Goal: Task Accomplishment & Management: Manage account settings

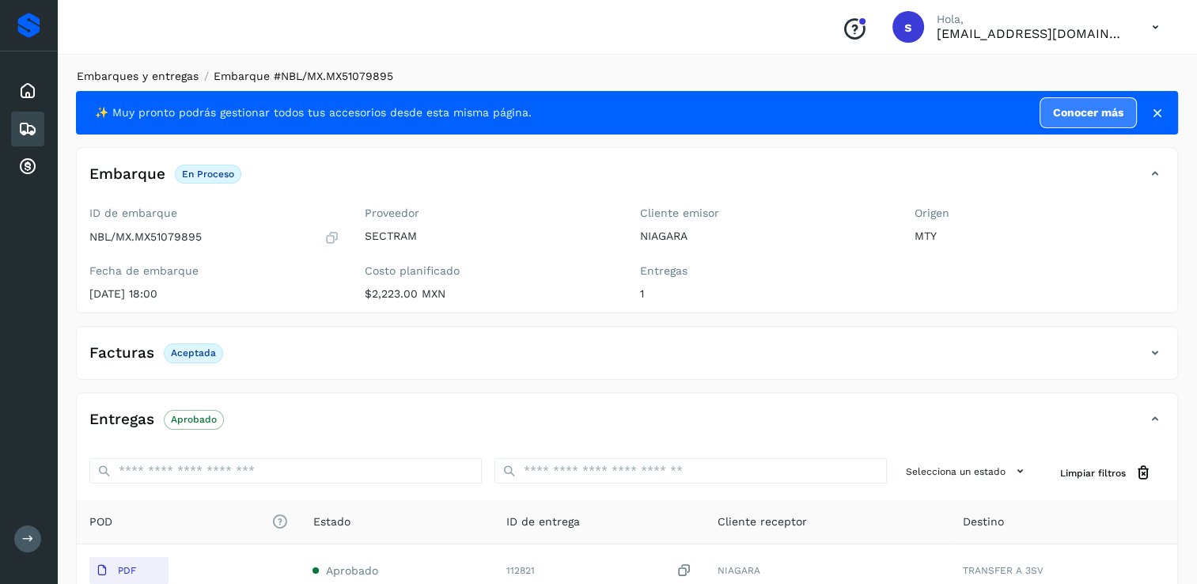
click at [168, 75] on link "Embarques y entregas" at bounding box center [138, 76] width 122 height 13
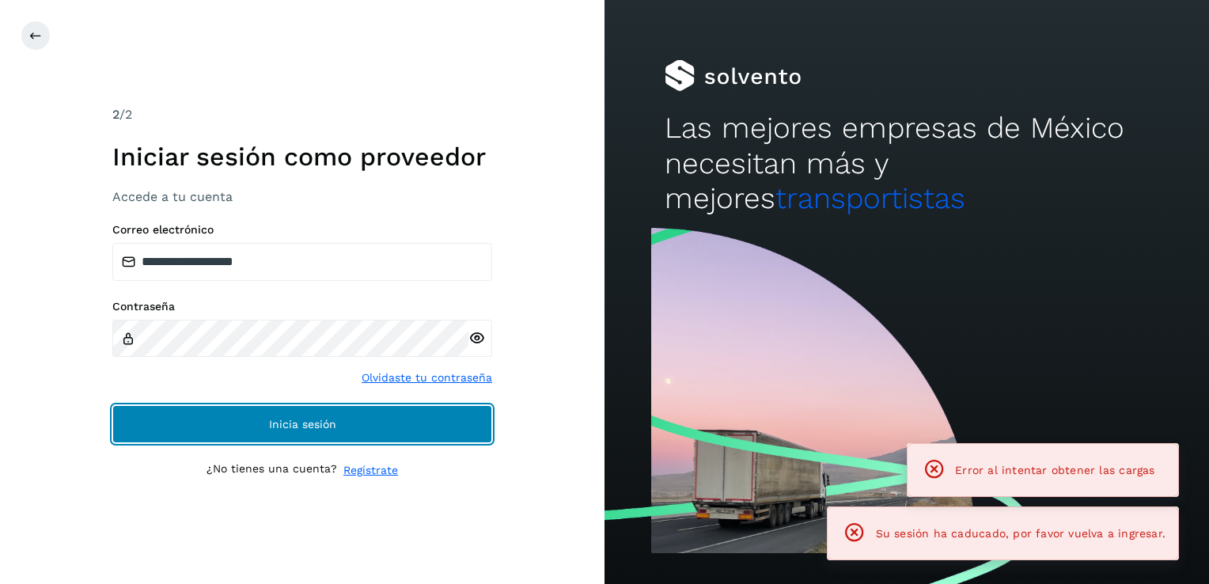
click at [214, 425] on button "Inicia sesión" at bounding box center [302, 424] width 380 height 38
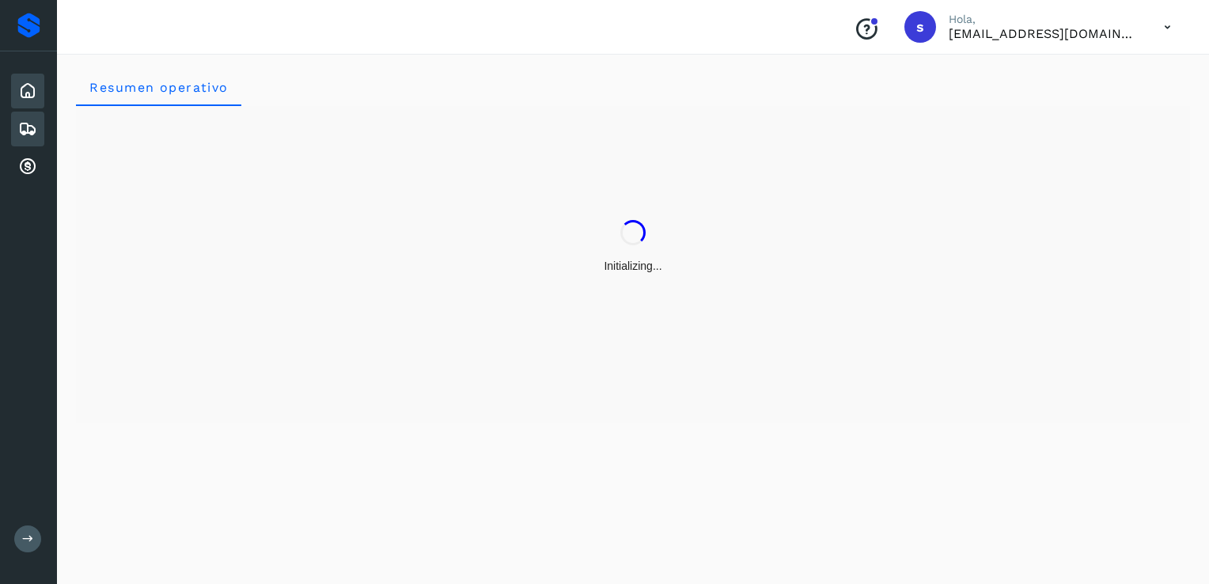
click at [25, 130] on icon at bounding box center [27, 128] width 19 height 19
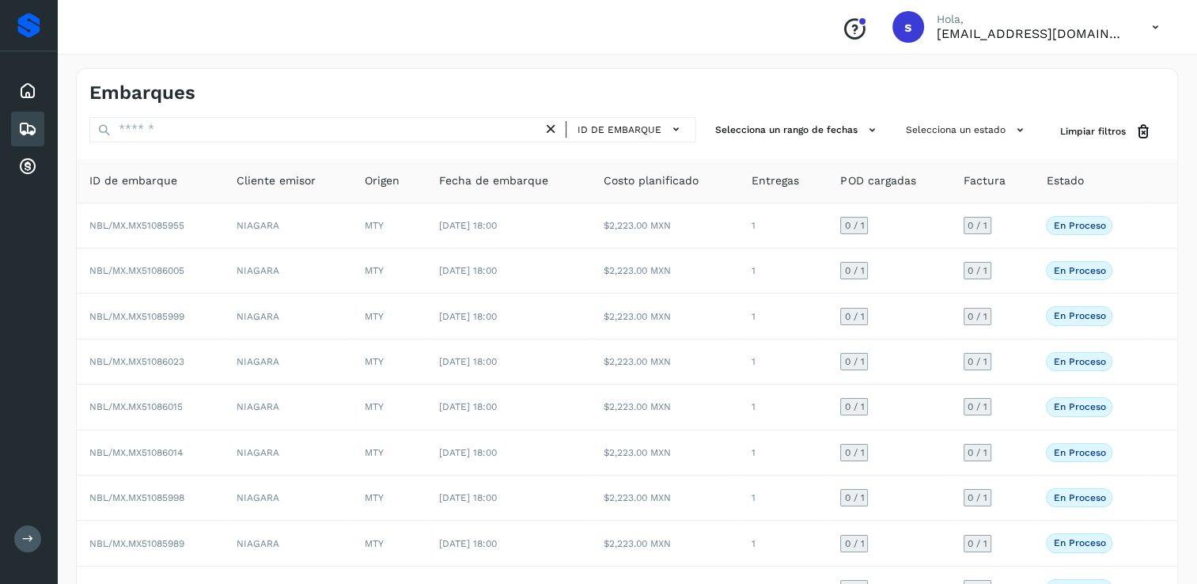
click at [555, 129] on icon at bounding box center [551, 129] width 17 height 17
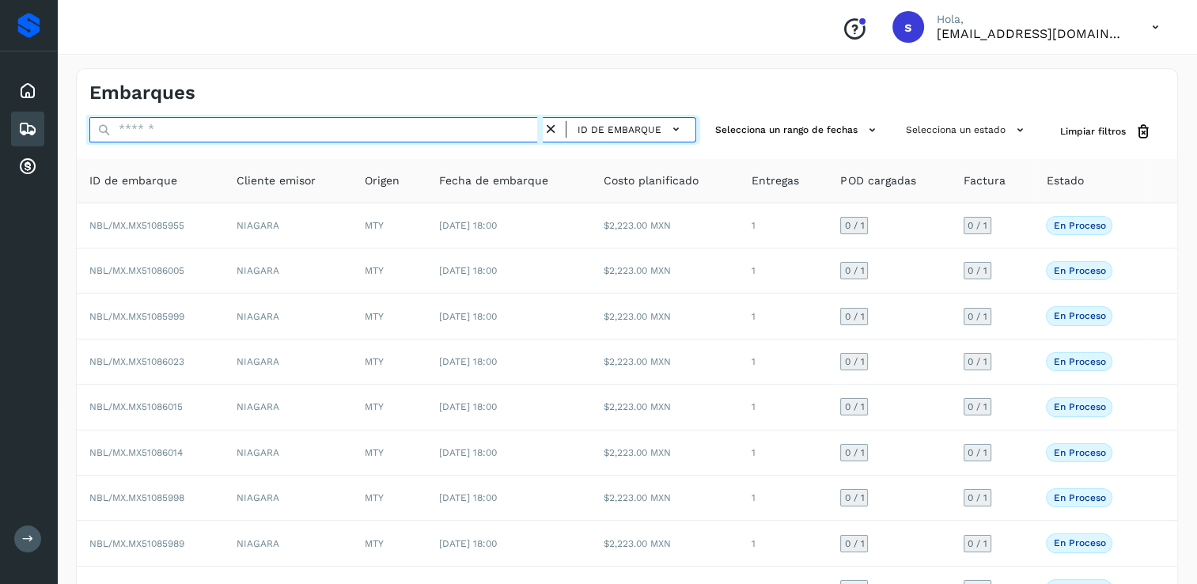
click at [511, 133] on input "text" at bounding box center [315, 129] width 453 height 25
paste input "**********"
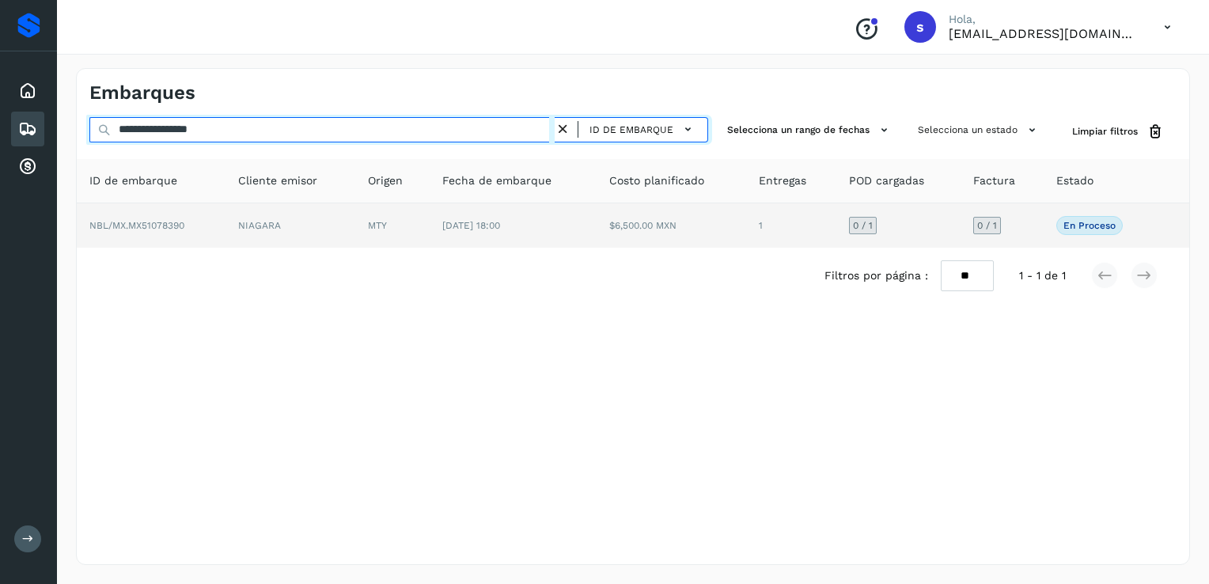
type input "**********"
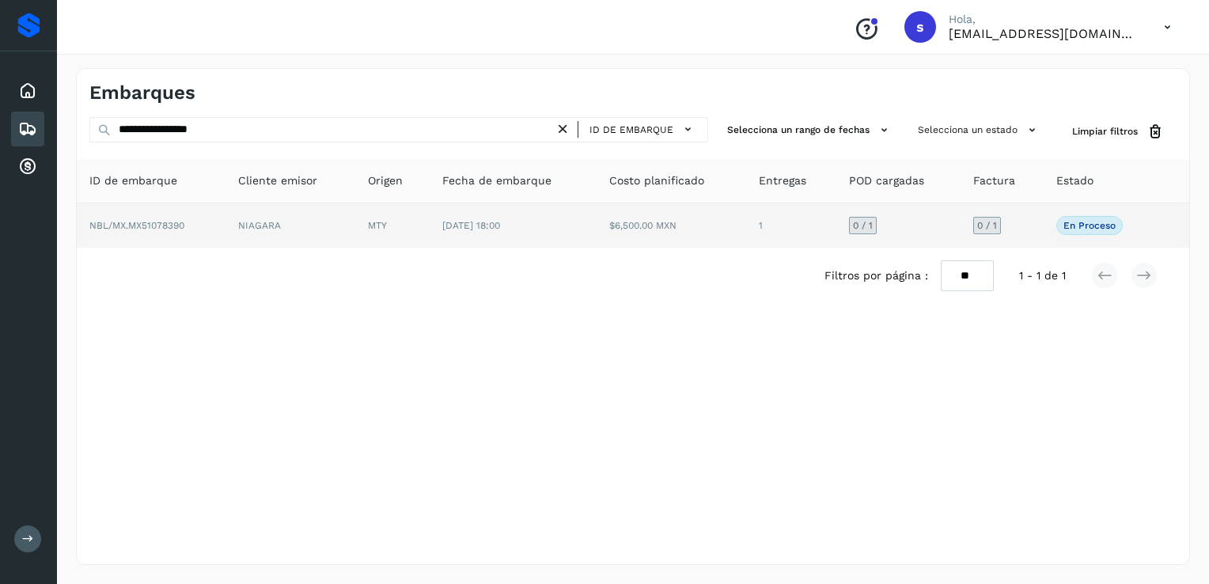
click at [201, 229] on td "NBL/MX.MX51078390" at bounding box center [151, 225] width 149 height 44
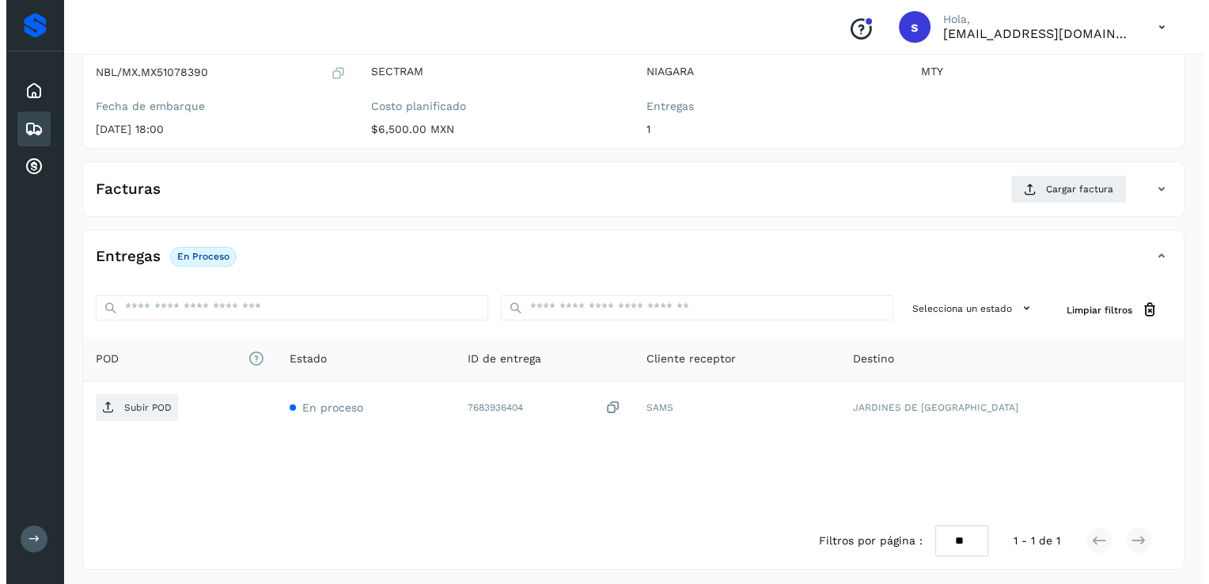
scroll to position [167, 0]
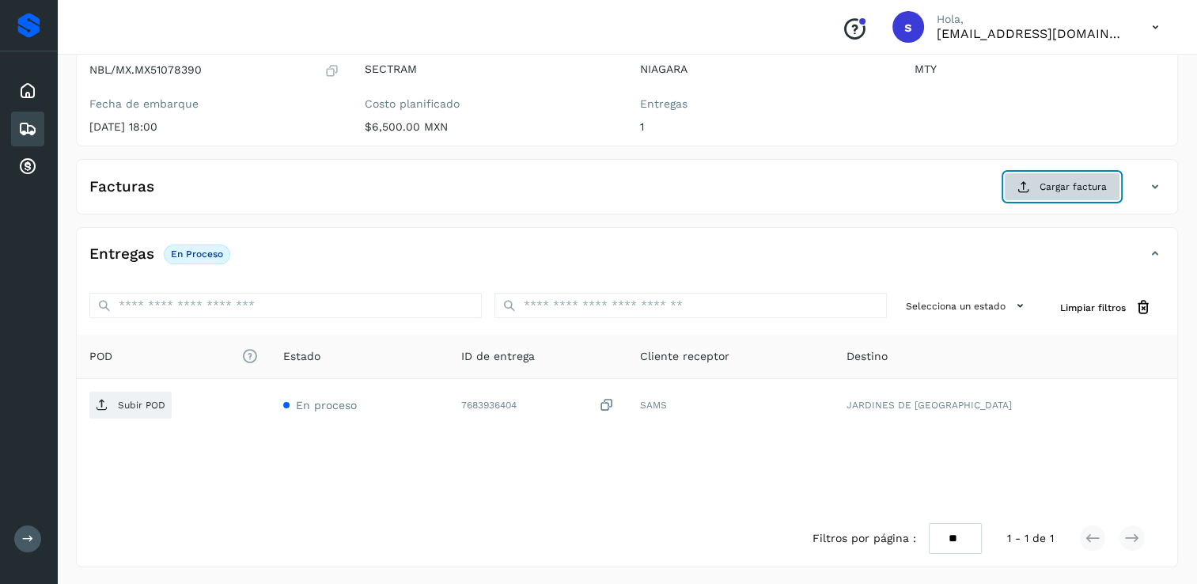
click at [1061, 181] on span "Cargar factura" at bounding box center [1072, 187] width 67 height 14
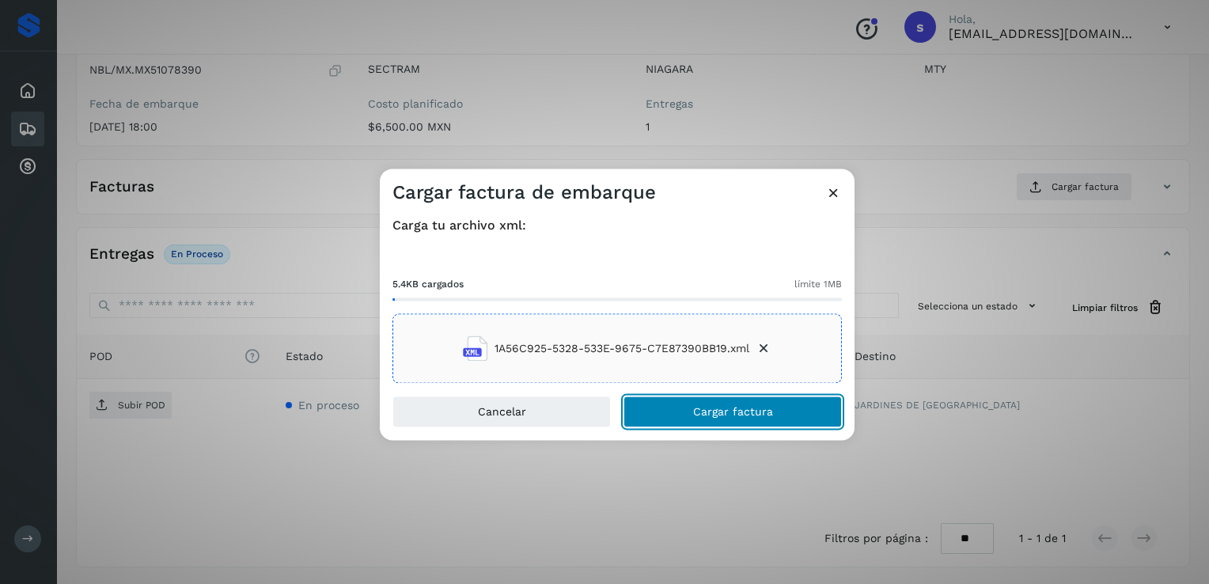
click at [700, 407] on span "Cargar factura" at bounding box center [733, 412] width 80 height 11
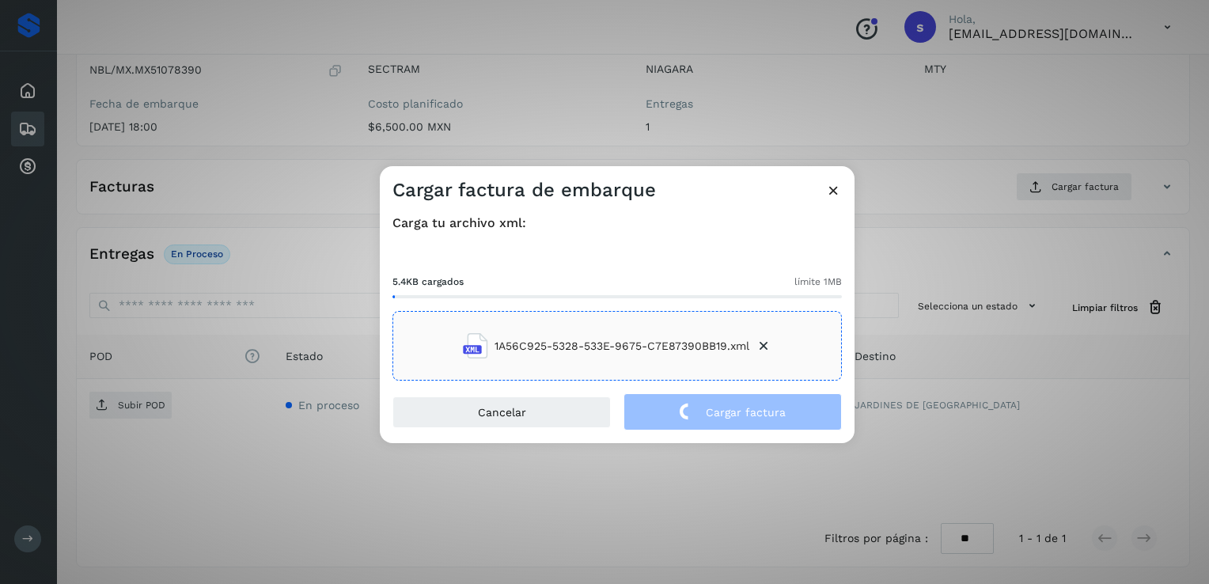
drag, startPoint x: 699, startPoint y: 407, endPoint x: 356, endPoint y: 204, distance: 398.5
click at [356, 204] on div "Cargar factura de embarque Carga tu archivo xml: 5.4KB cargados límite 1MB 1A56…" at bounding box center [604, 292] width 1209 height 584
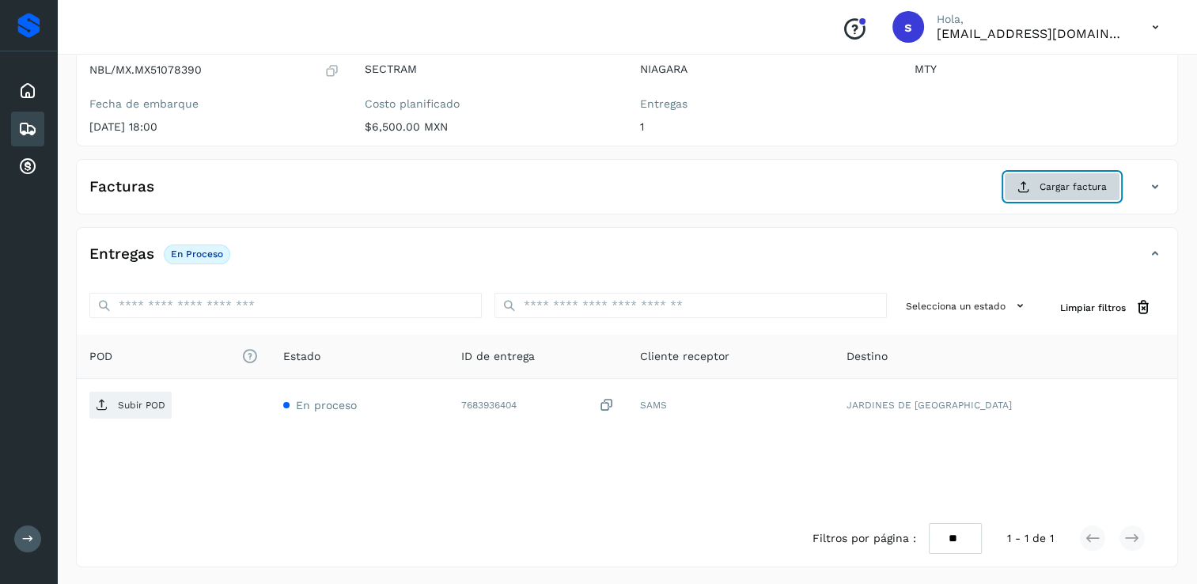
click at [1053, 194] on button "Cargar factura" at bounding box center [1062, 186] width 116 height 28
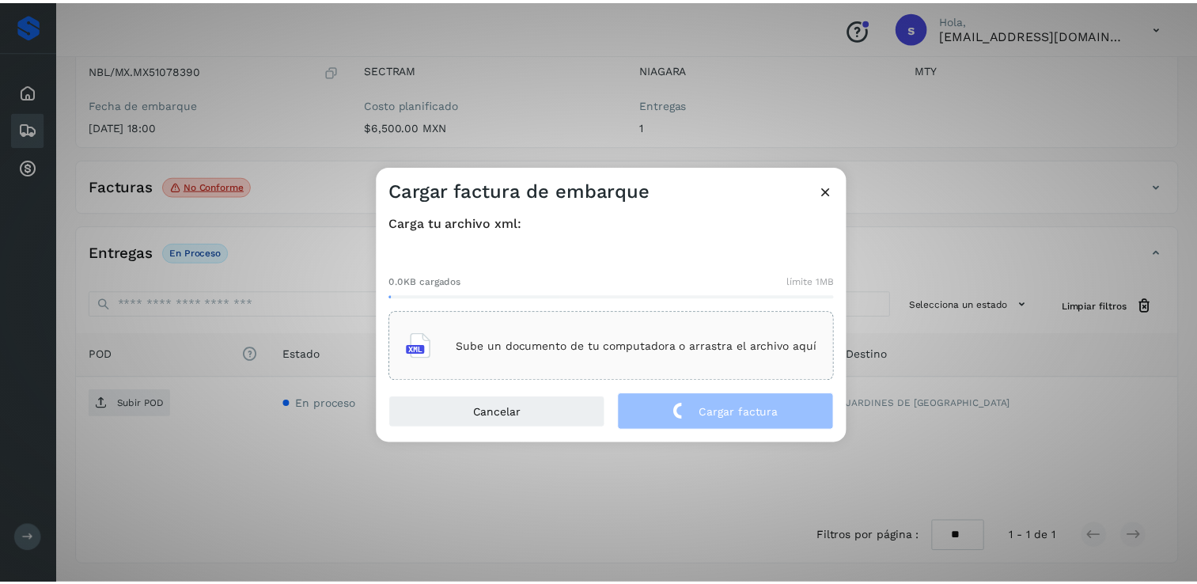
scroll to position [165, 0]
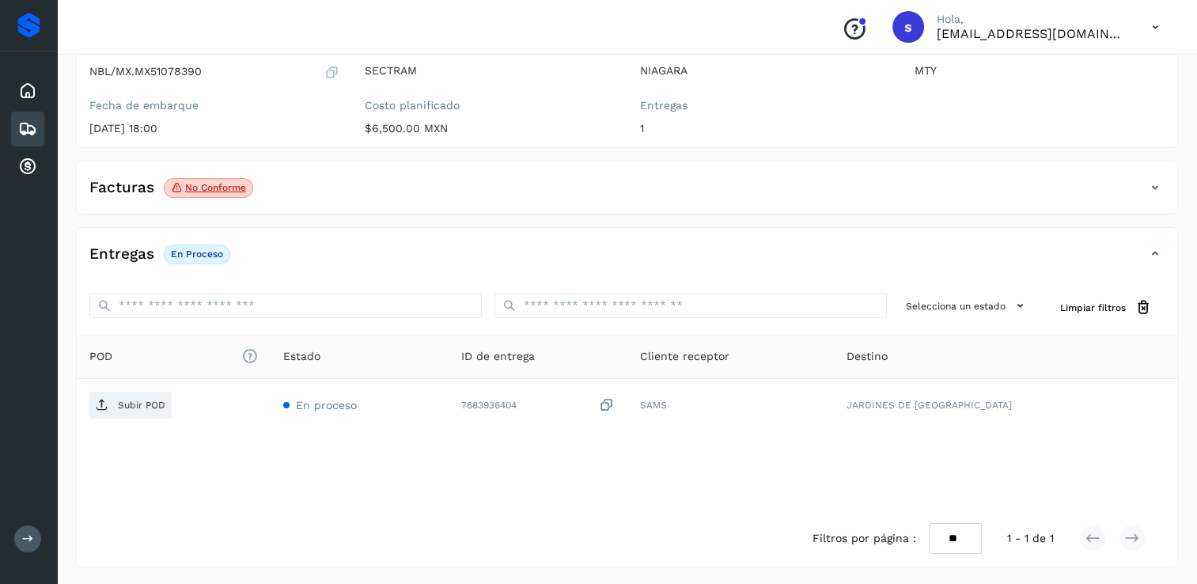
click at [221, 190] on p "No conforme" at bounding box center [215, 187] width 61 height 11
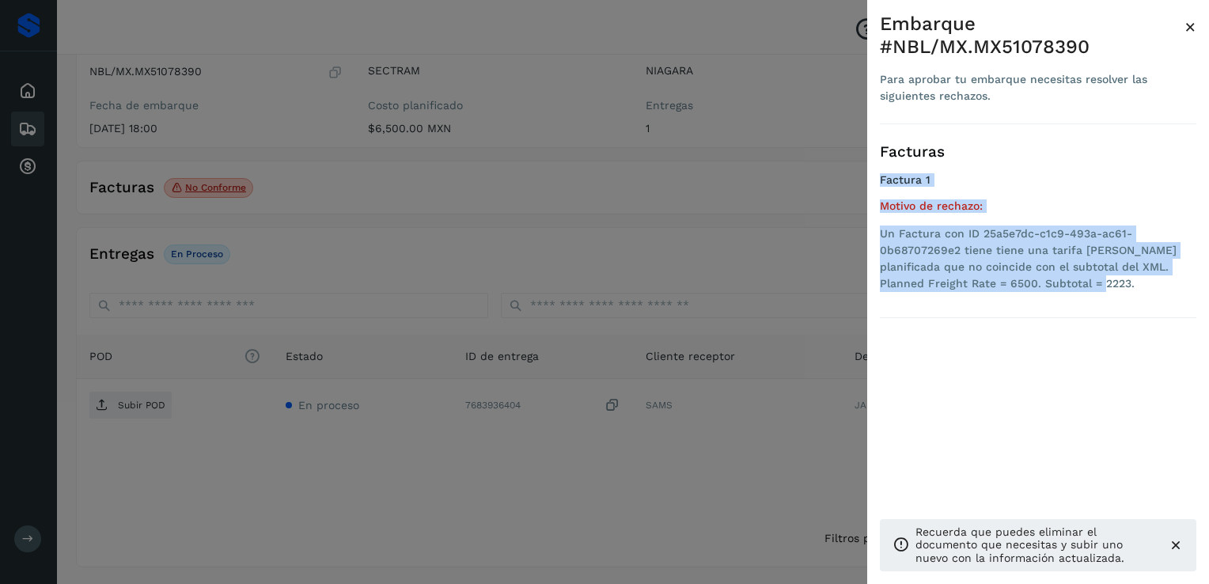
drag, startPoint x: 1044, startPoint y: 289, endPoint x: 879, endPoint y: 192, distance: 190.7
click at [879, 192] on div "Facturas Factura 1 Motivo de rechazo: Un Factura con ID 25a5e7dc-c1c9-493a-ac61…" at bounding box center [1037, 221] width 316 height 194
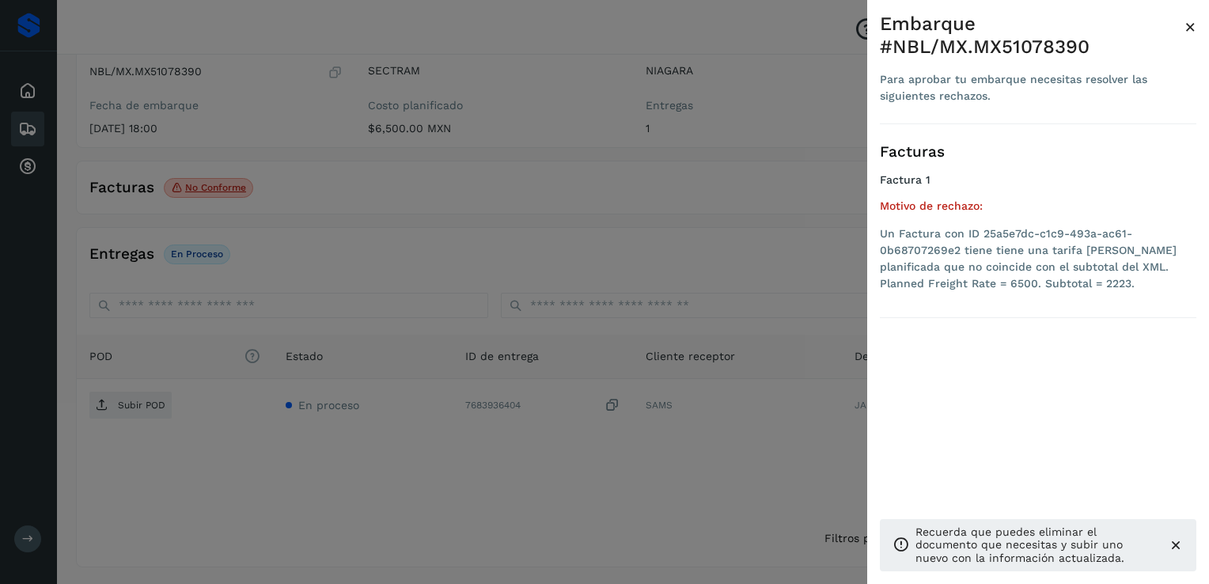
drag, startPoint x: 879, startPoint y: 192, endPoint x: 853, endPoint y: 185, distance: 27.8
click at [781, 185] on div at bounding box center [604, 292] width 1209 height 584
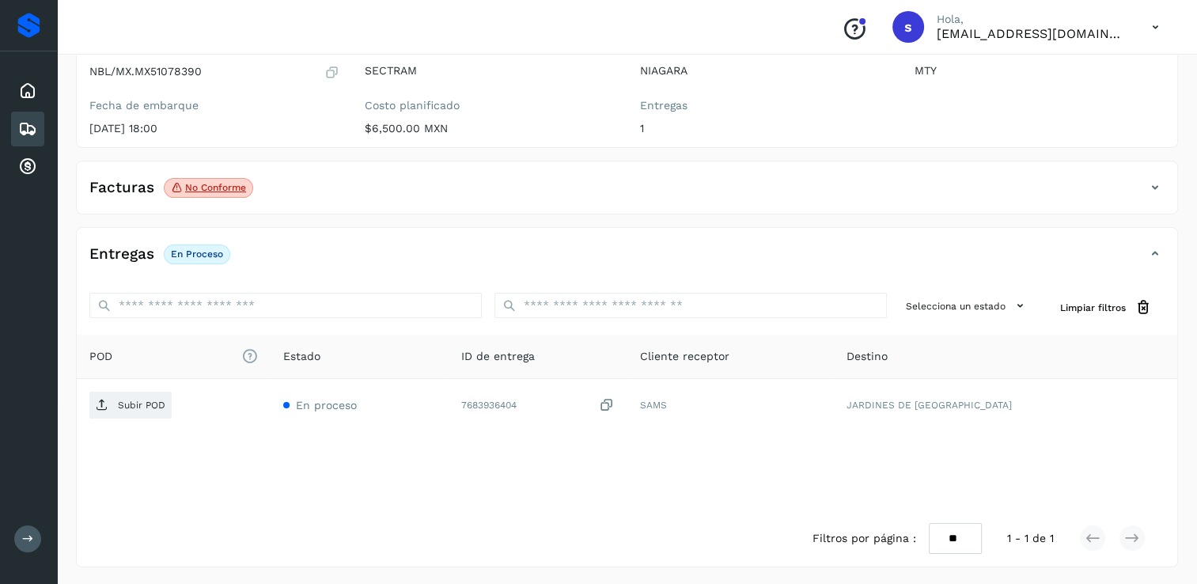
click at [1152, 188] on icon at bounding box center [1154, 187] width 19 height 19
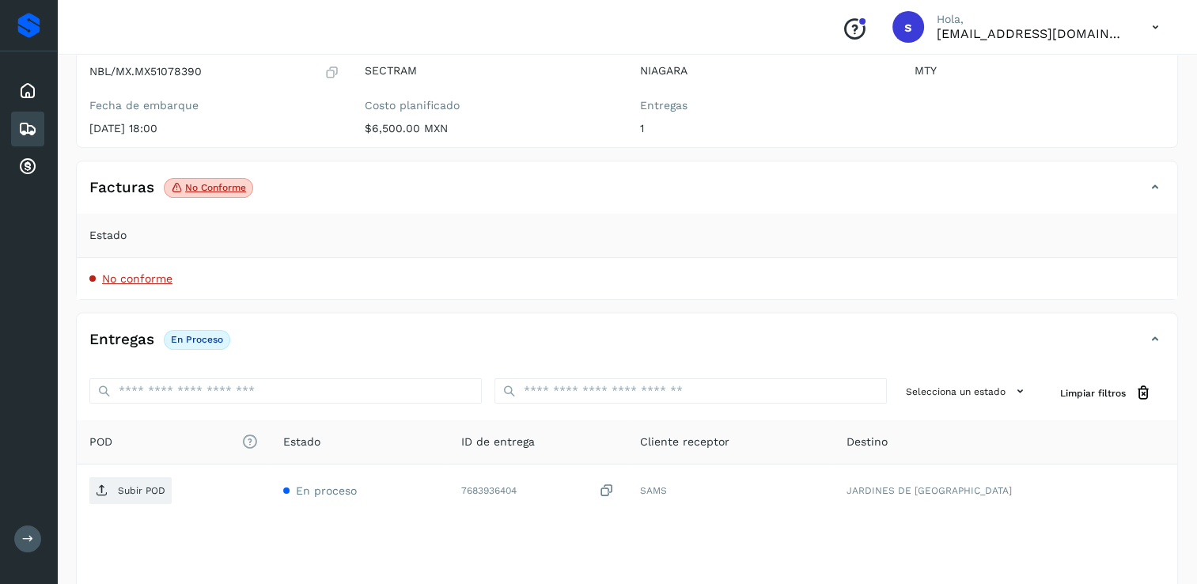
click at [146, 282] on span "No conforme" at bounding box center [137, 278] width 70 height 13
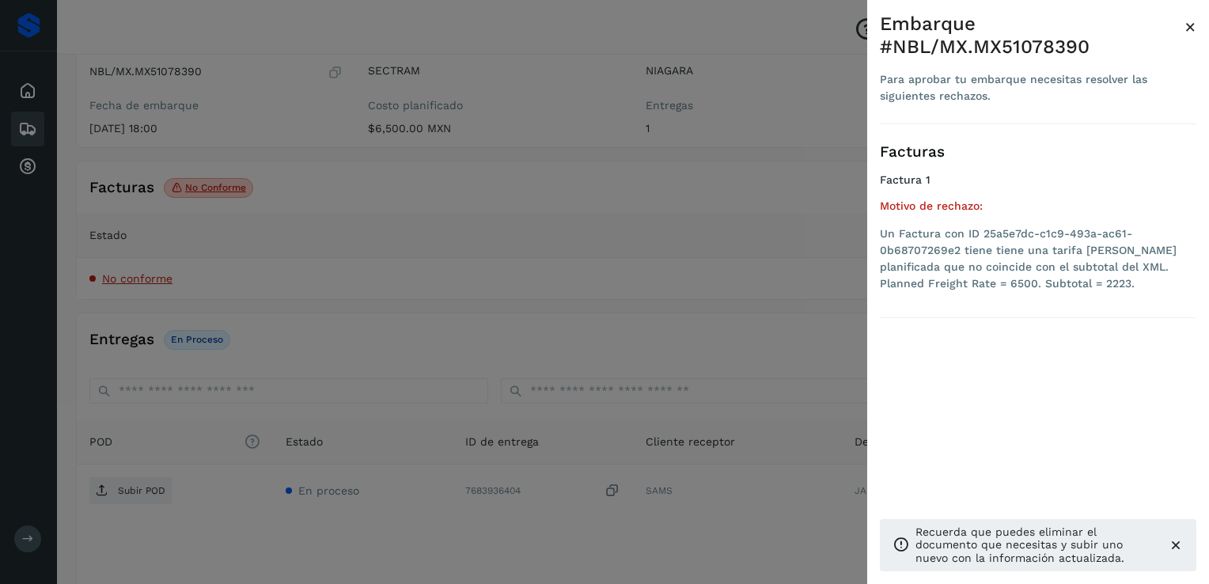
click at [1193, 28] on span "×" at bounding box center [1190, 27] width 12 height 22
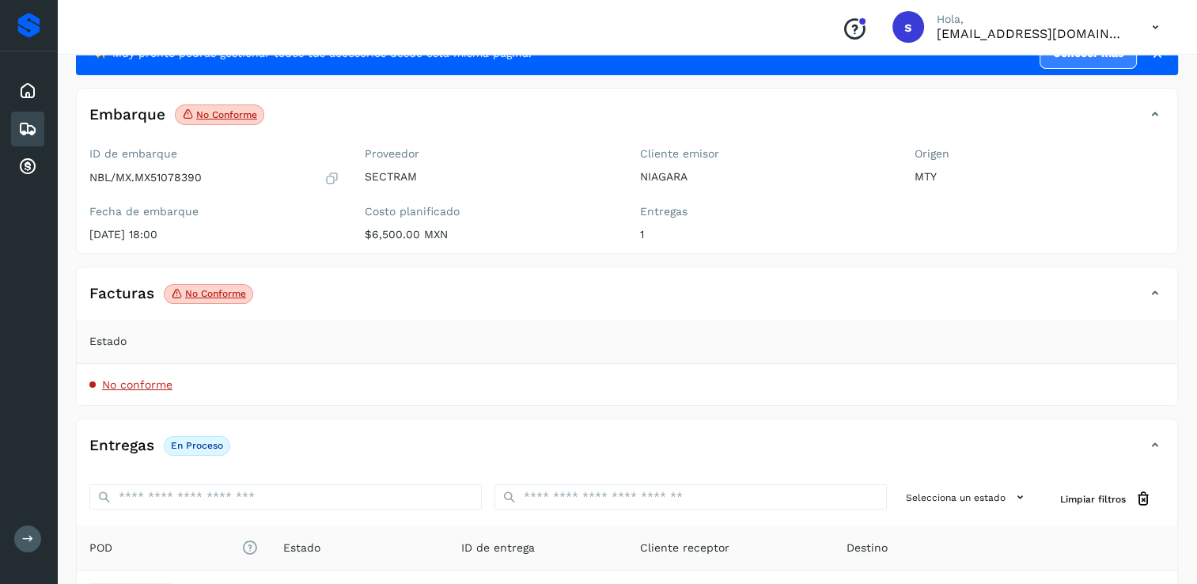
scroll to position [251, 0]
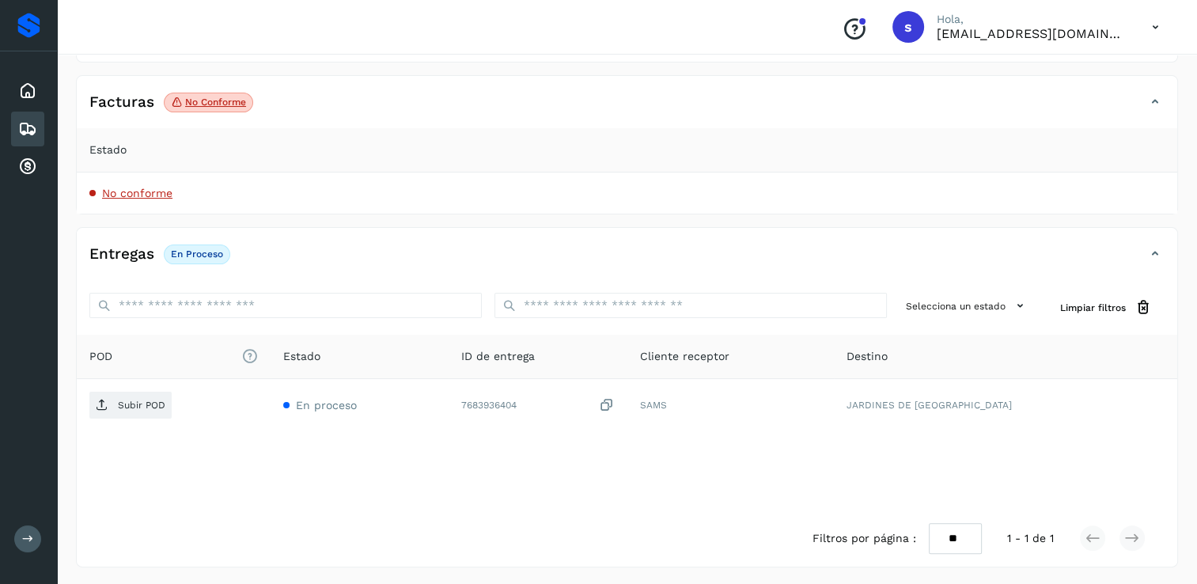
click at [172, 195] on span "No conforme" at bounding box center [137, 193] width 70 height 13
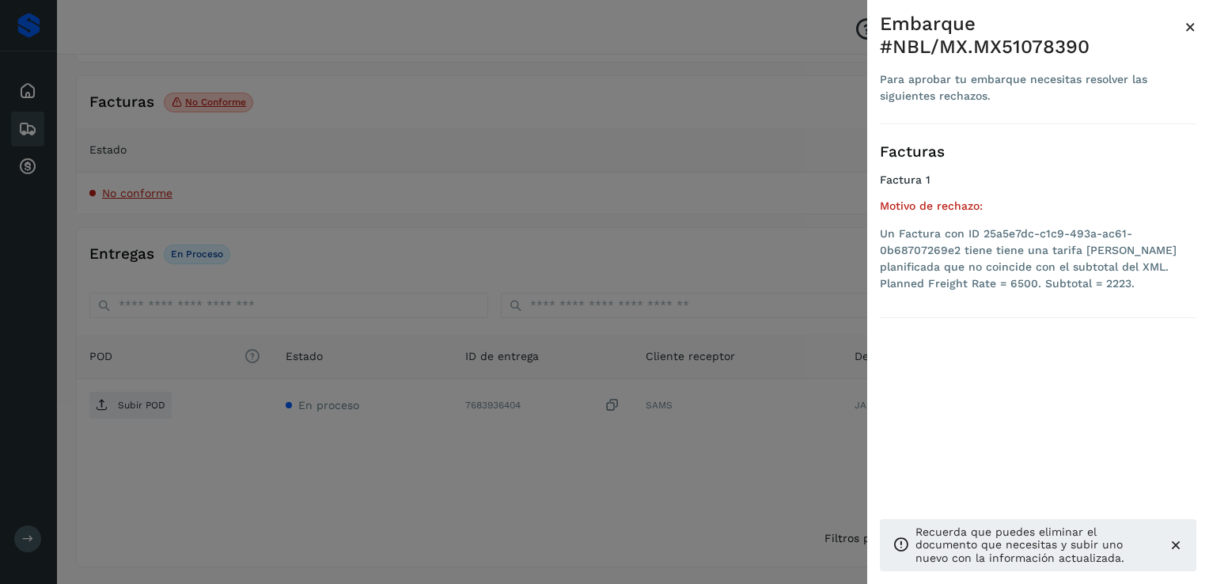
click at [1193, 30] on span "×" at bounding box center [1190, 27] width 12 height 22
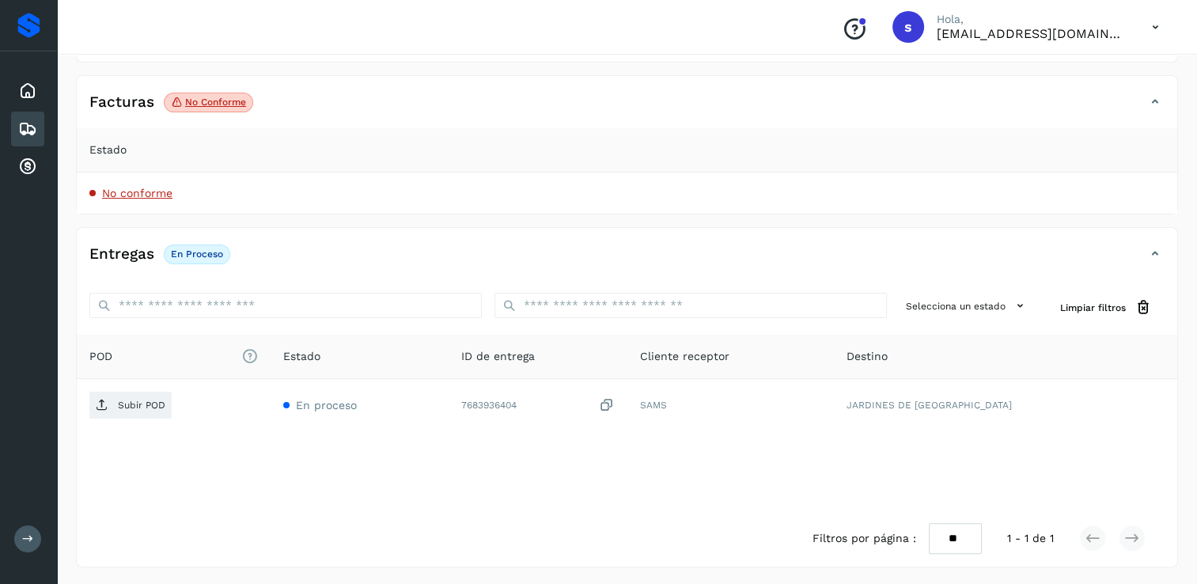
click at [1159, 100] on icon at bounding box center [1154, 102] width 19 height 19
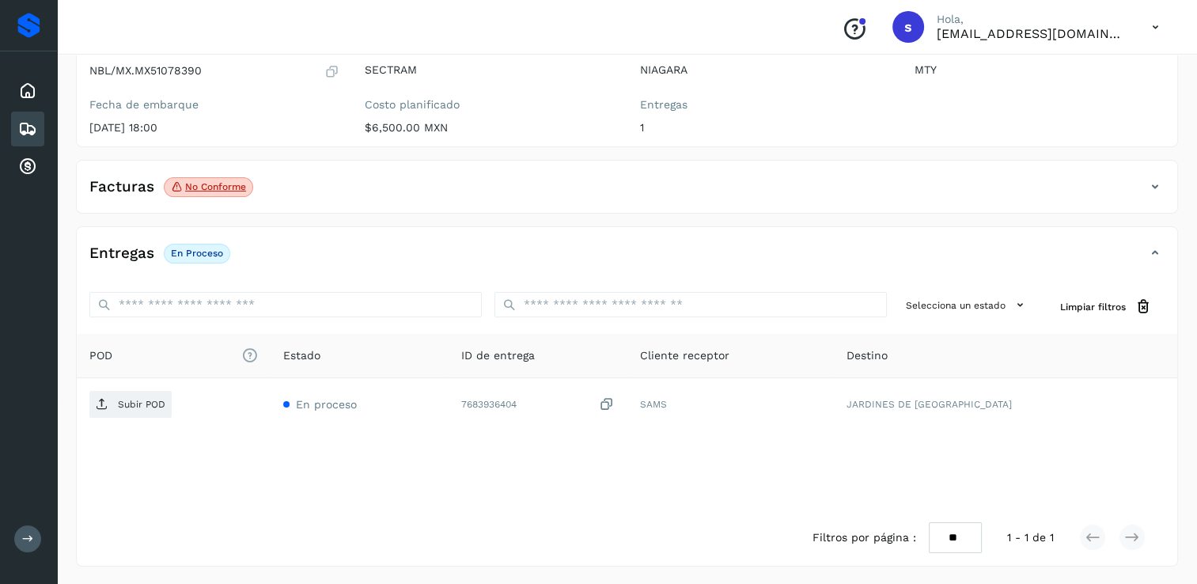
scroll to position [165, 0]
click at [119, 187] on h4 "Facturas" at bounding box center [121, 188] width 65 height 18
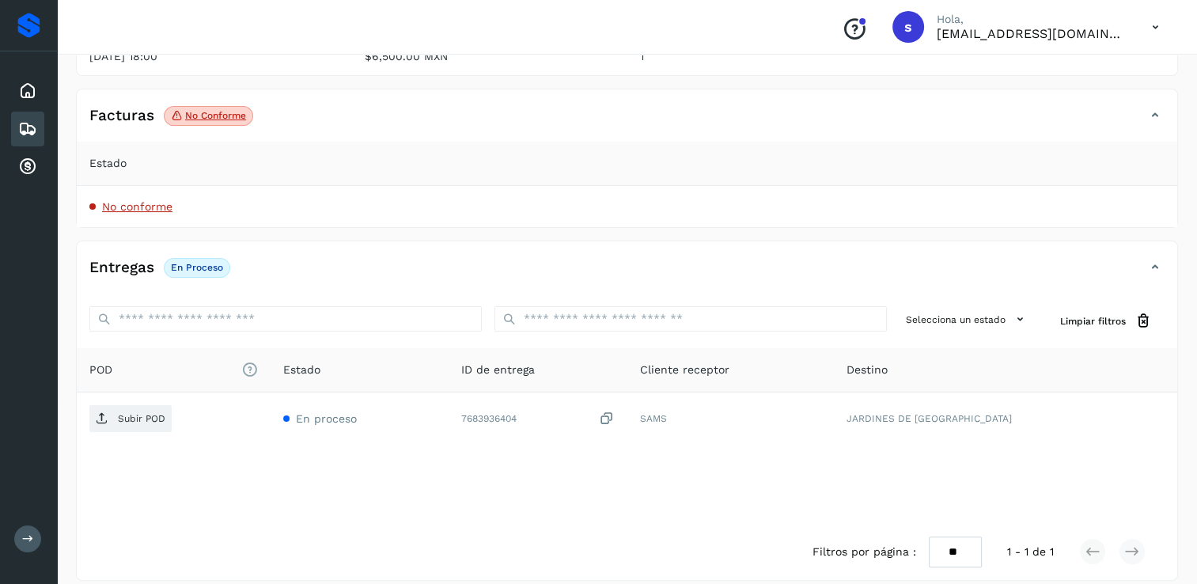
scroll to position [251, 0]
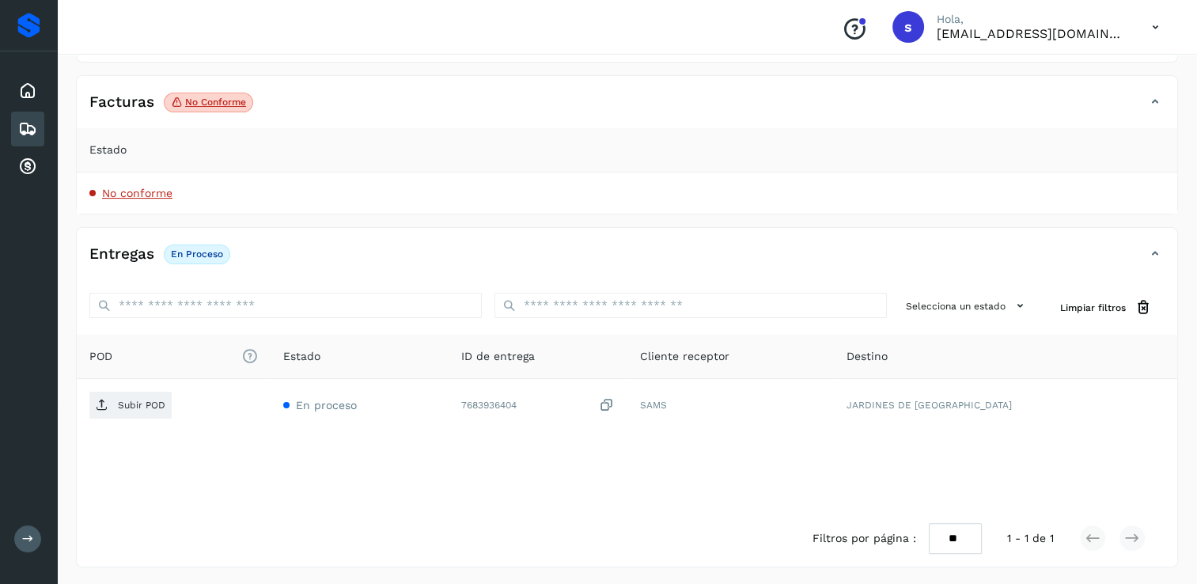
click at [117, 191] on span "No conforme" at bounding box center [137, 193] width 70 height 13
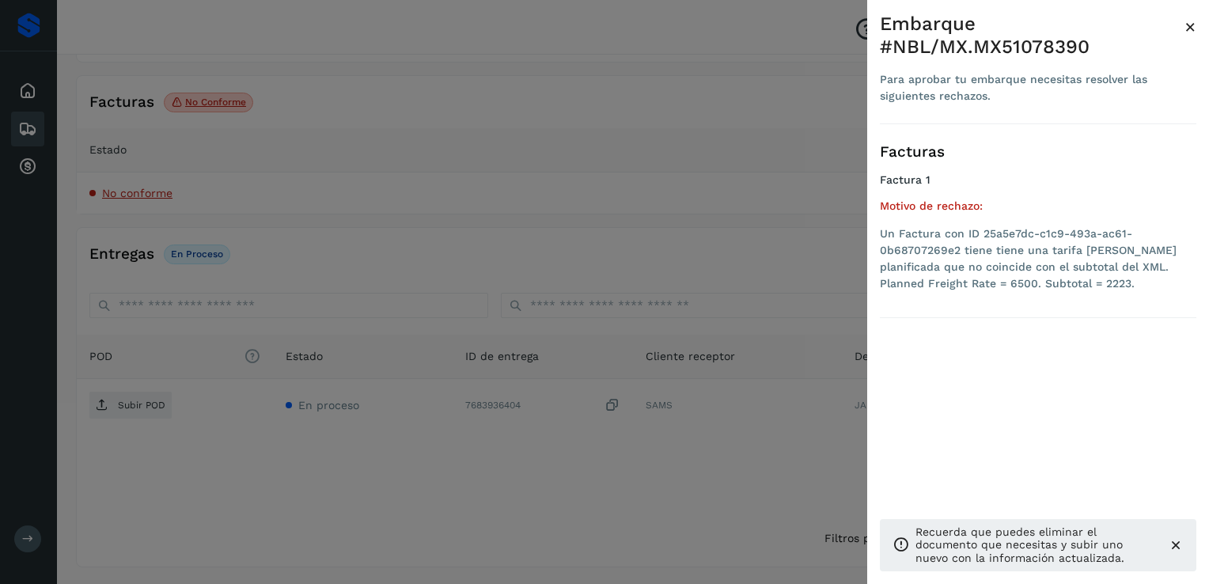
click at [1186, 21] on span "×" at bounding box center [1190, 27] width 12 height 22
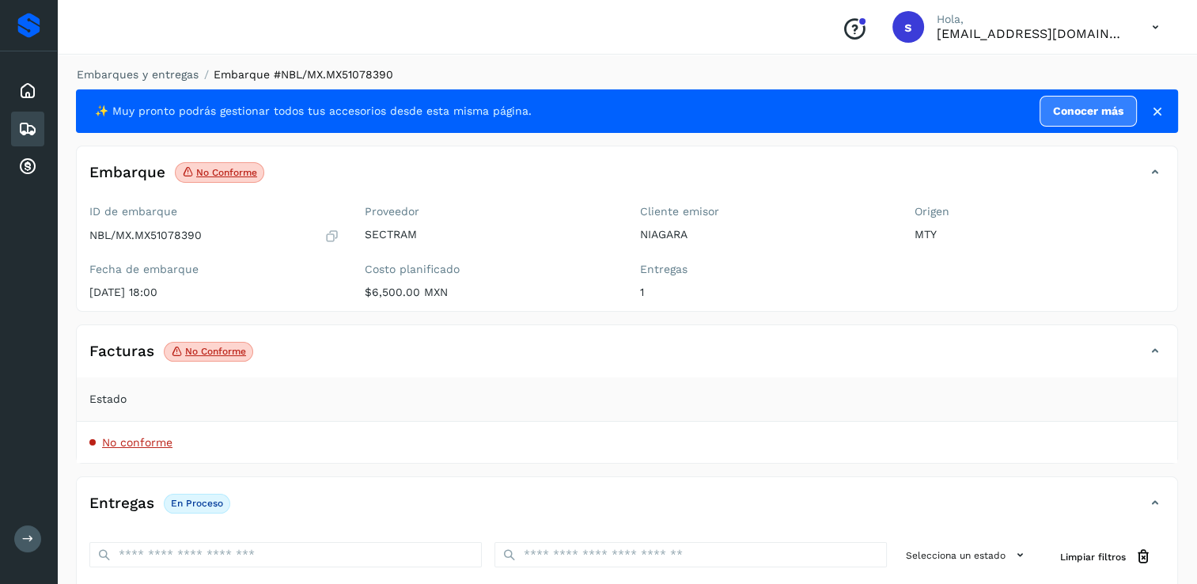
scroll to position [0, 0]
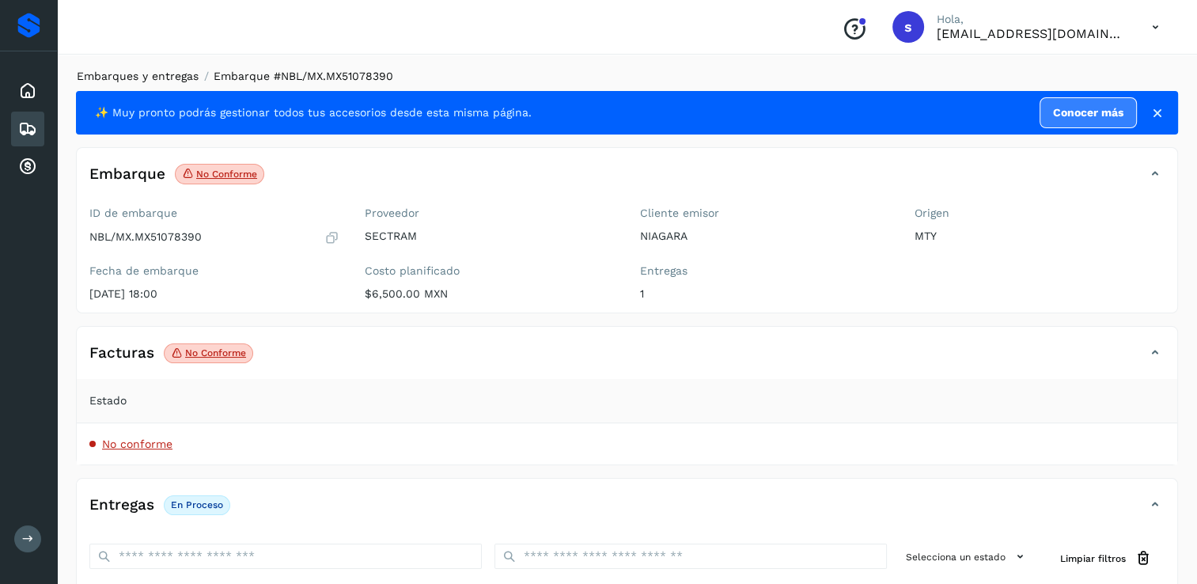
click at [162, 76] on link "Embarques y entregas" at bounding box center [138, 76] width 122 height 13
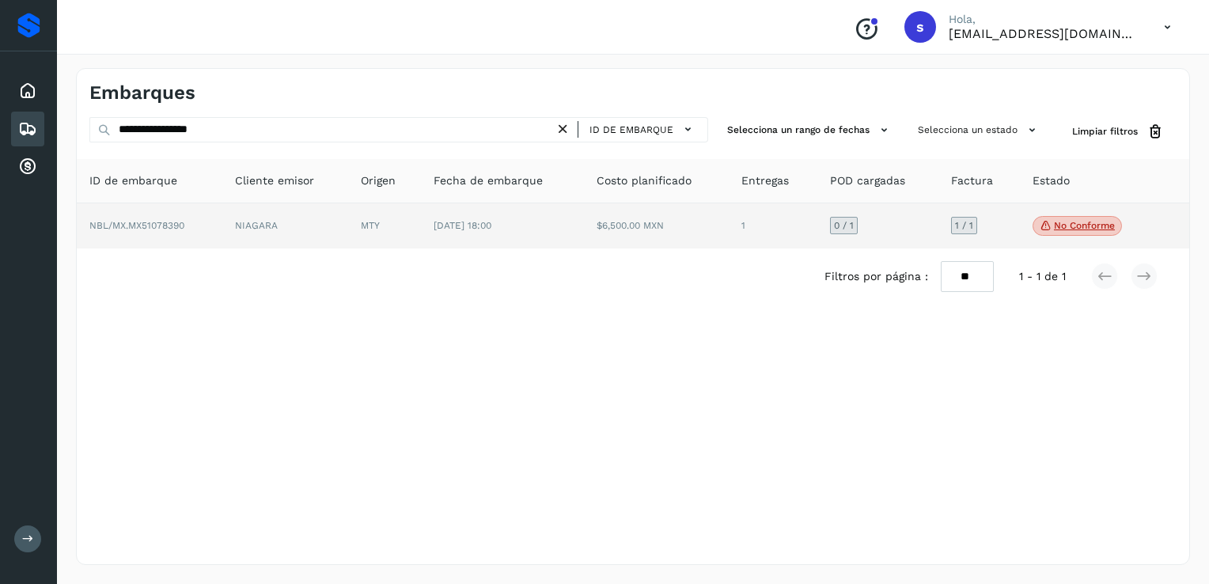
click at [695, 232] on td "$6,500.00 MXN" at bounding box center [657, 226] width 146 height 46
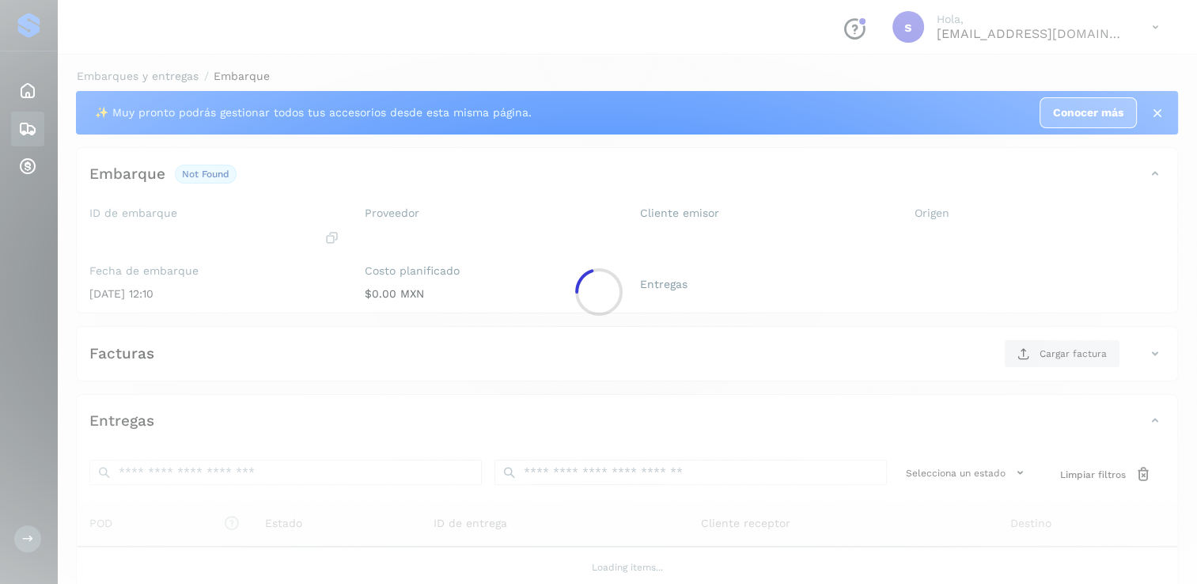
click at [695, 232] on div at bounding box center [598, 292] width 1197 height 584
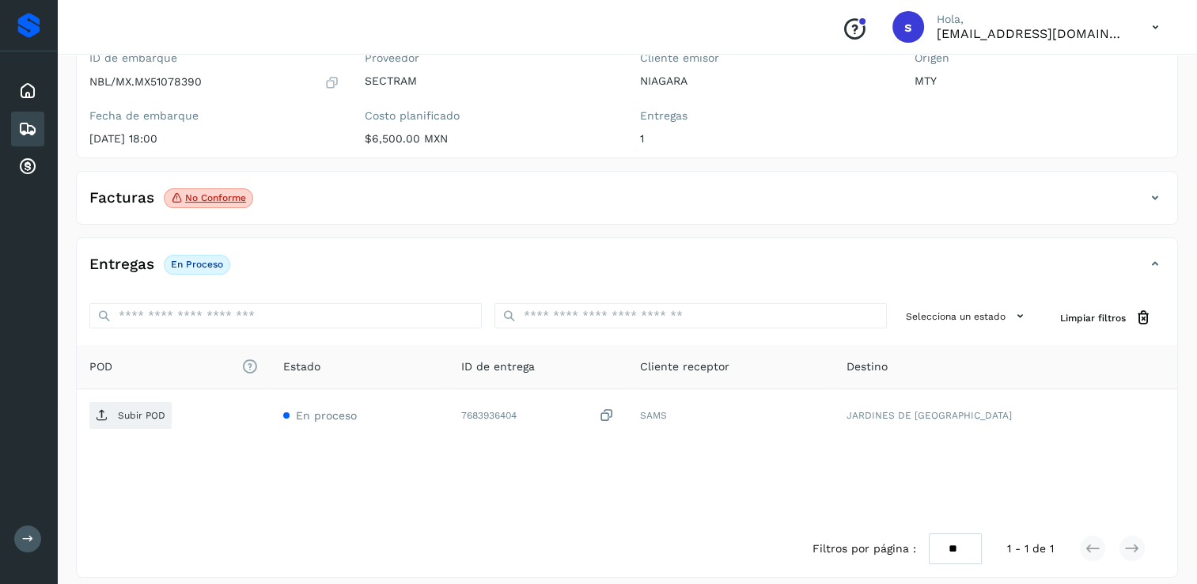
scroll to position [158, 0]
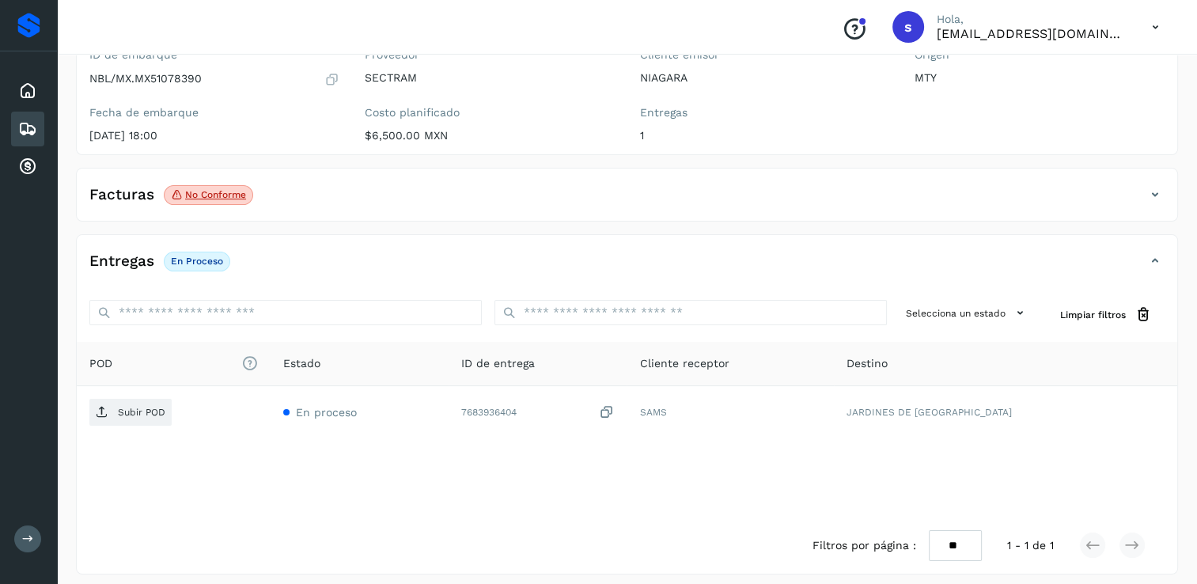
click at [284, 183] on div "Facturas No conforme" at bounding box center [611, 194] width 1069 height 27
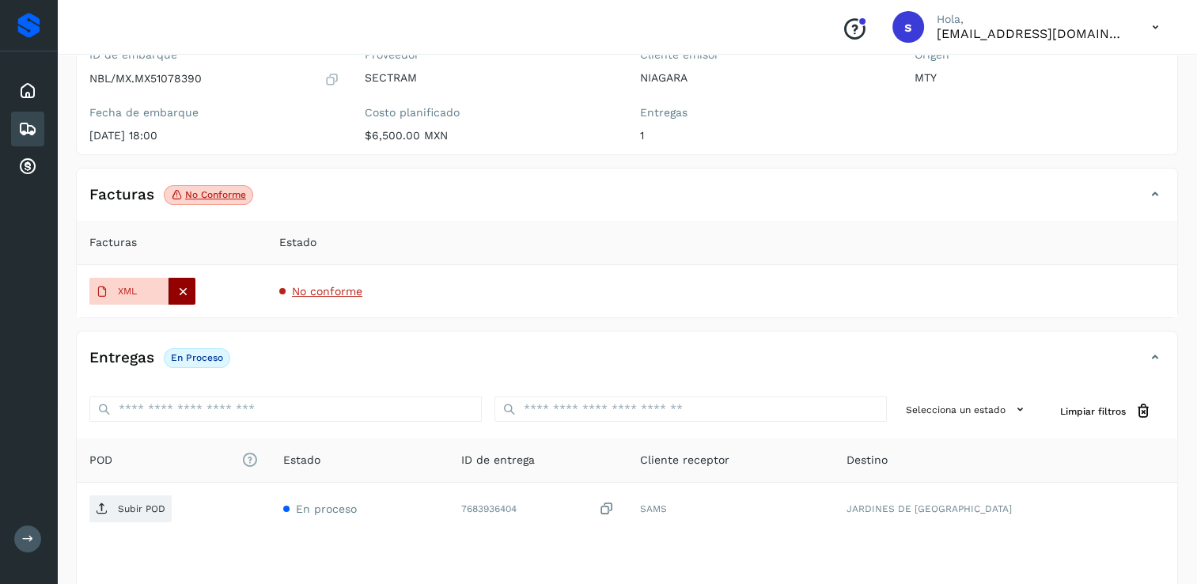
click at [192, 294] on div at bounding box center [181, 291] width 27 height 27
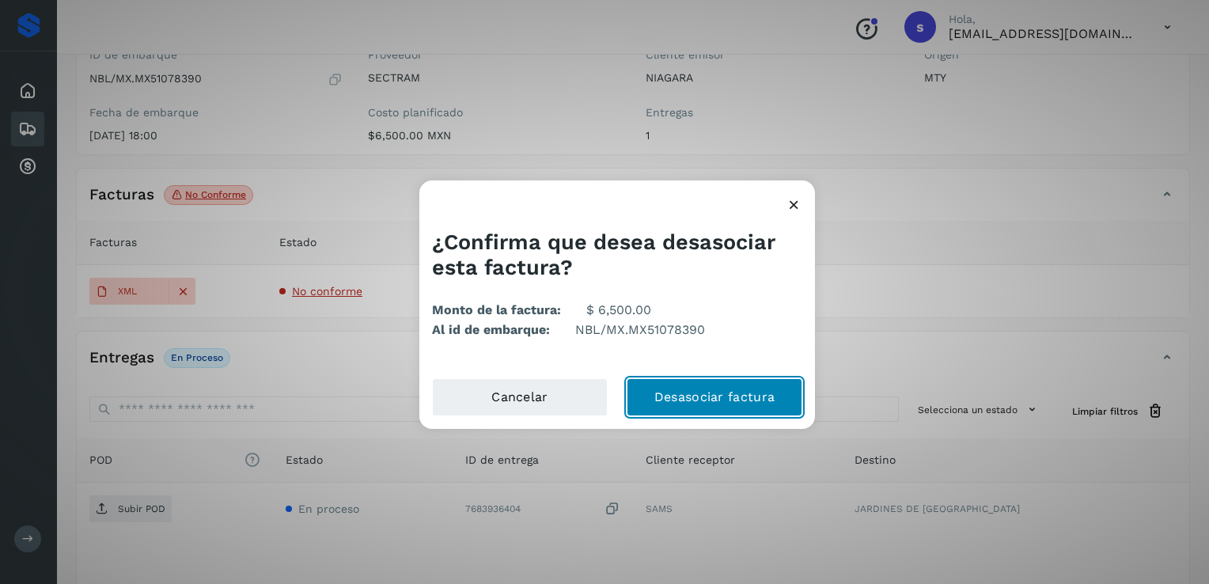
click at [687, 395] on button "Desasociar factura" at bounding box center [714, 397] width 176 height 38
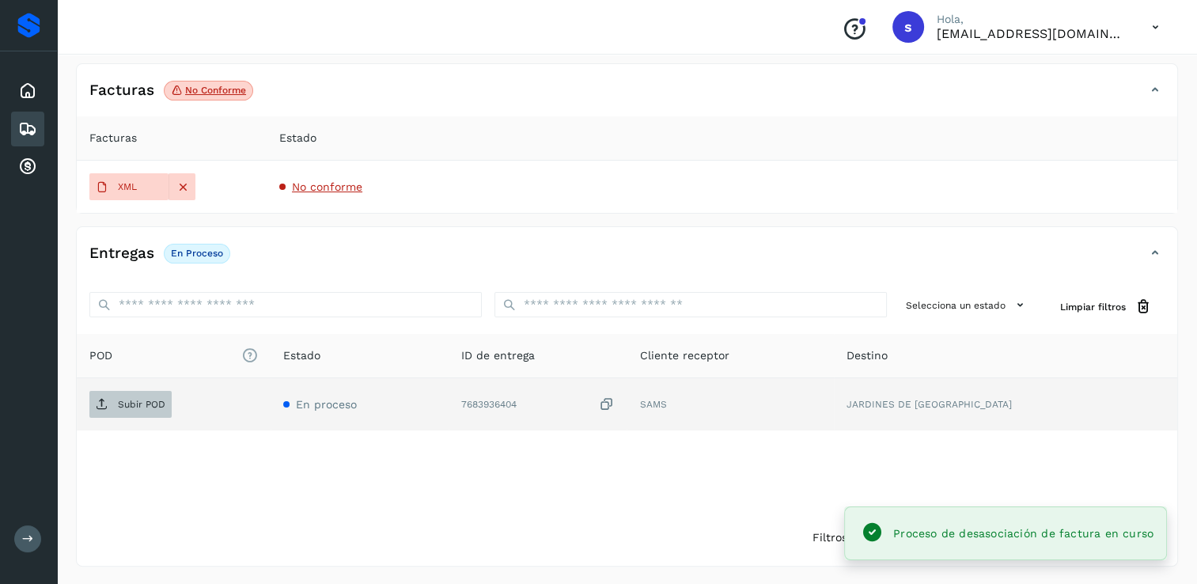
scroll to position [251, 0]
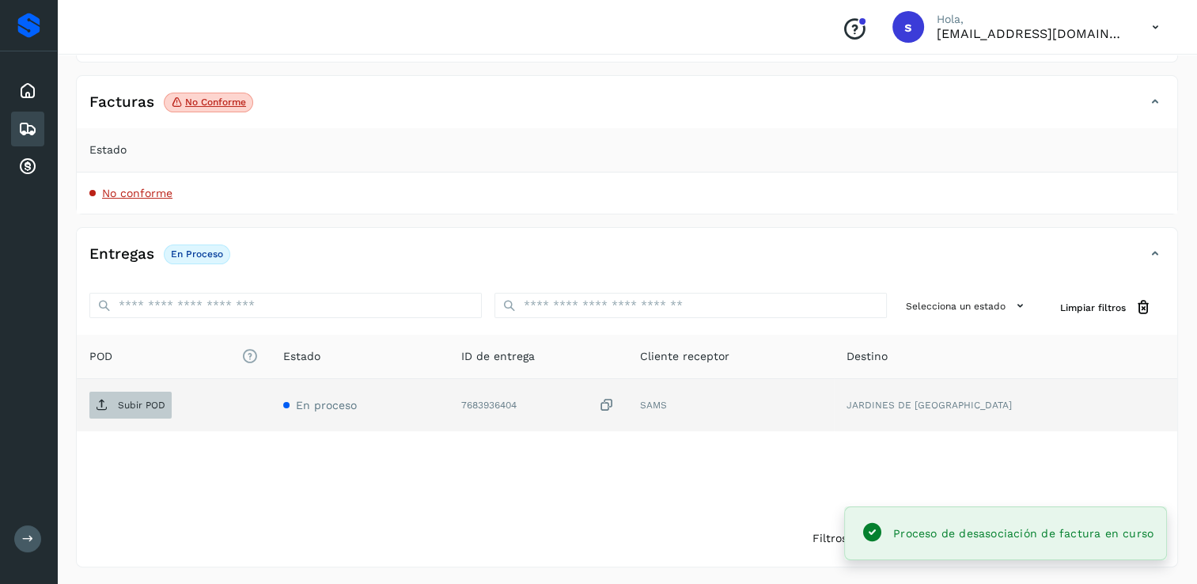
click at [142, 397] on span "Subir POD" at bounding box center [130, 404] width 82 height 25
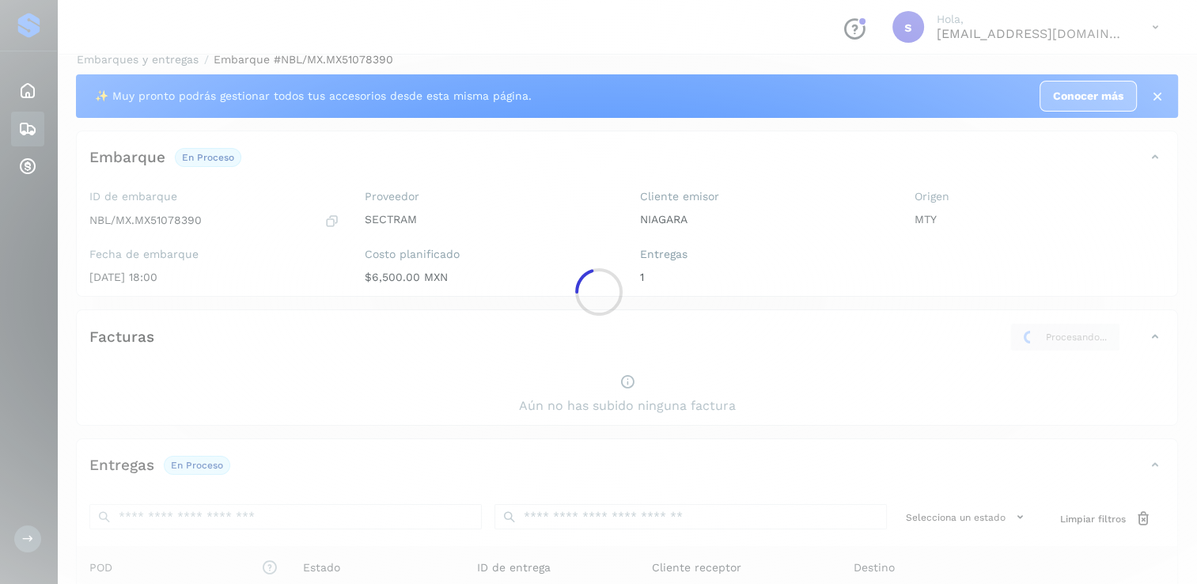
scroll to position [0, 0]
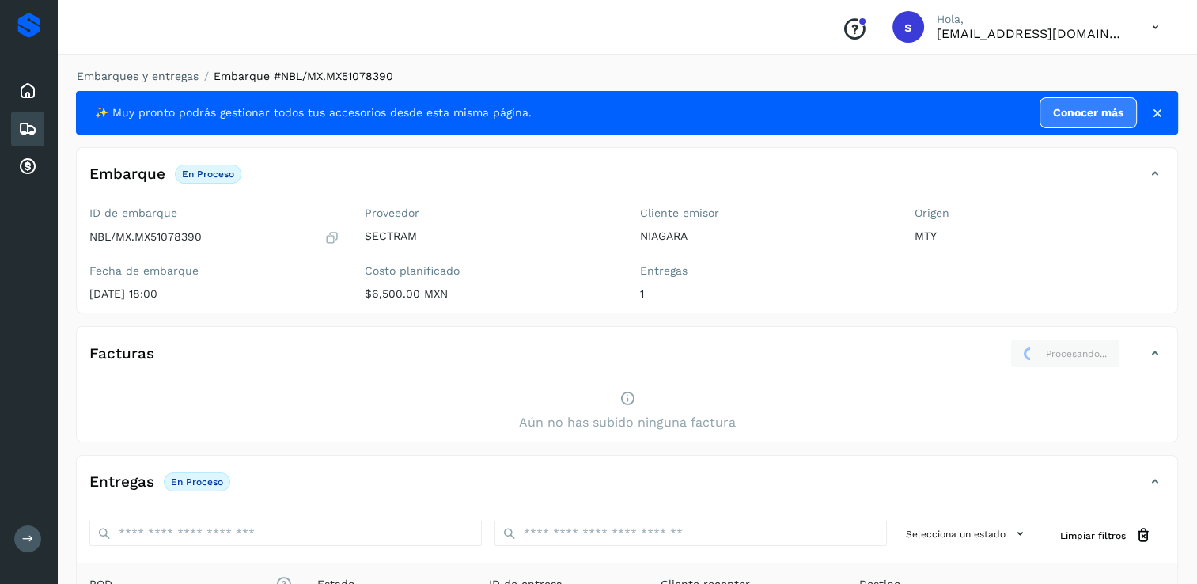
click at [756, 406] on div "Aún no has subido ninguna factura" at bounding box center [627, 410] width 1100 height 61
click at [138, 75] on link "Embarques y entregas" at bounding box center [138, 76] width 122 height 13
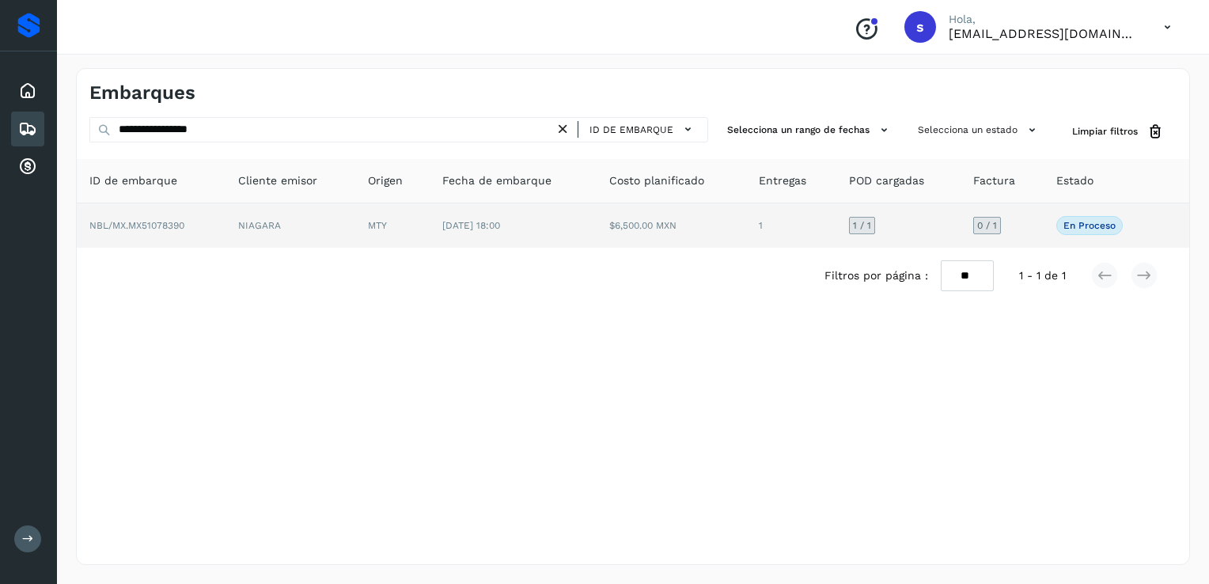
click at [756, 223] on td "1" at bounding box center [791, 225] width 90 height 44
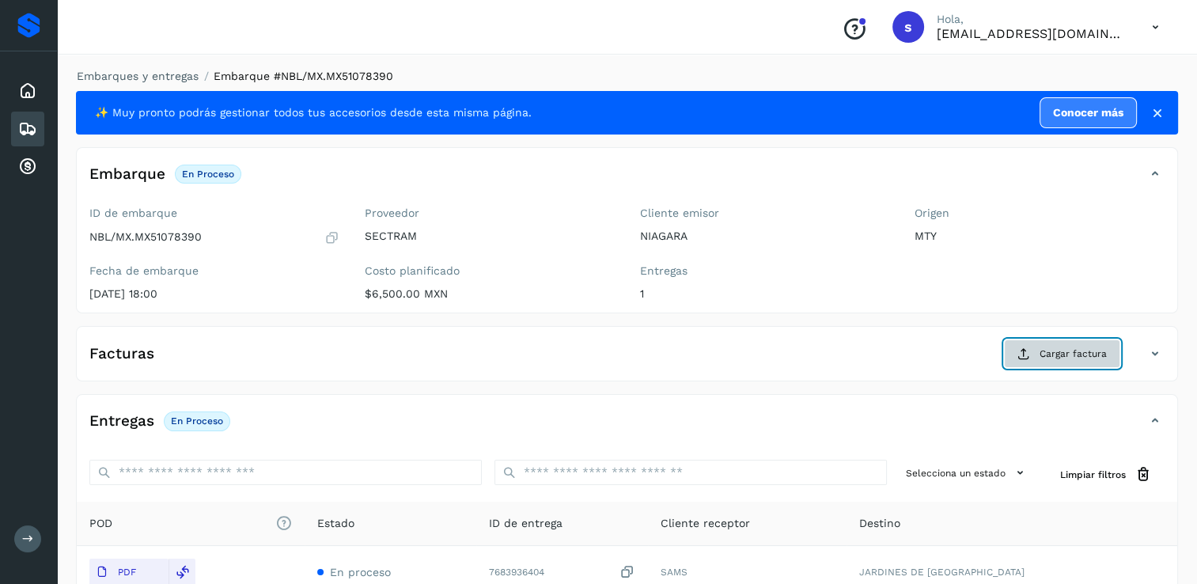
click at [1062, 358] on span "Cargar factura" at bounding box center [1072, 353] width 67 height 14
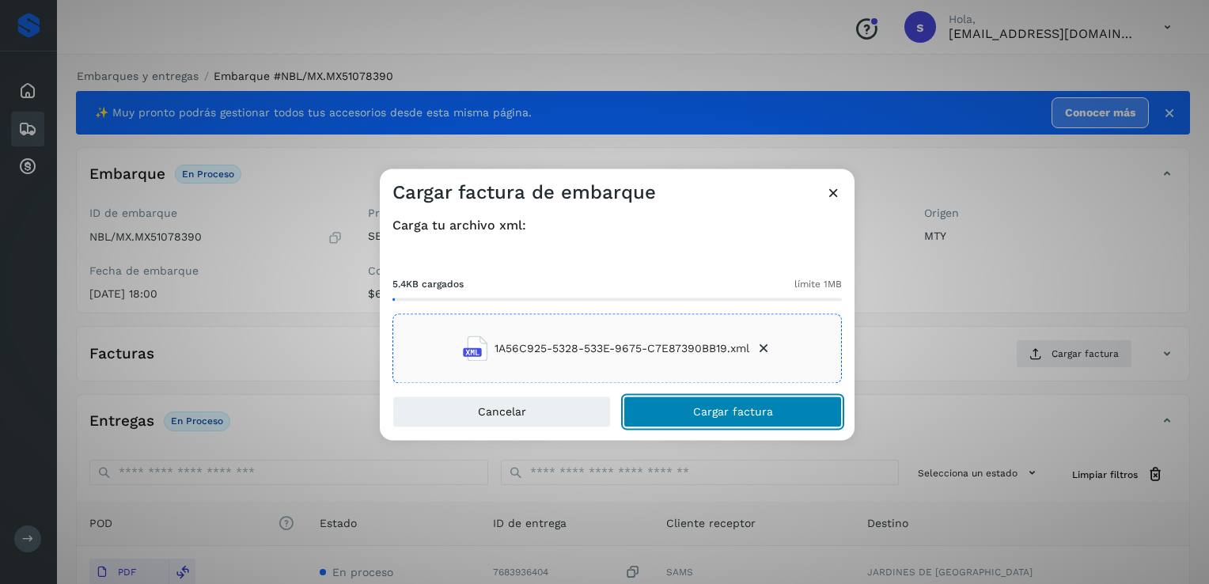
click at [661, 413] on button "Cargar factura" at bounding box center [732, 412] width 218 height 32
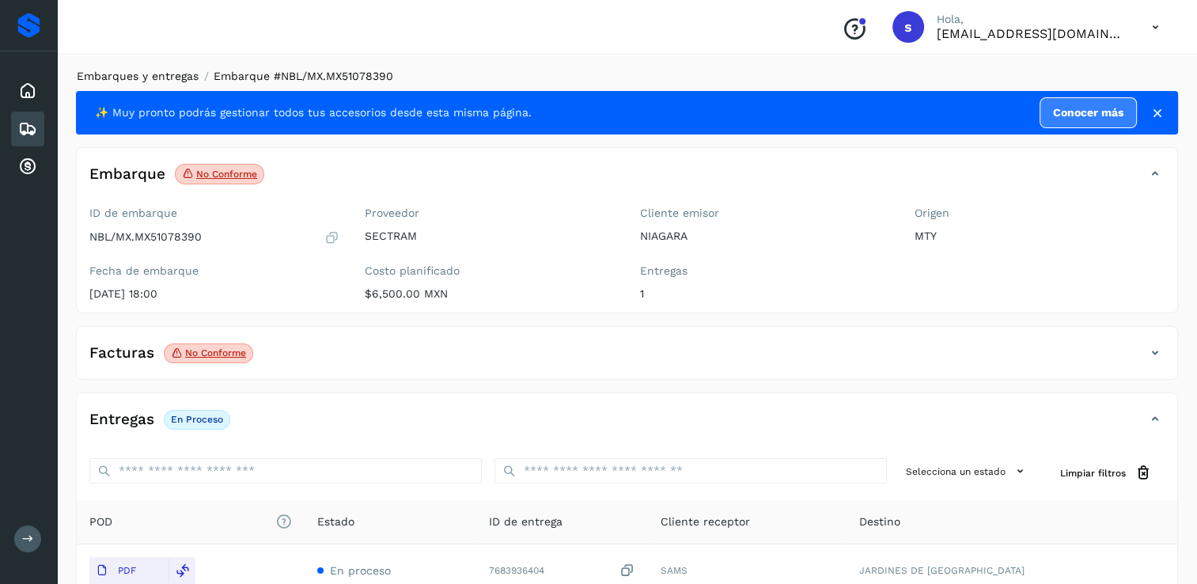
click at [180, 76] on link "Embarques y entregas" at bounding box center [138, 76] width 122 height 13
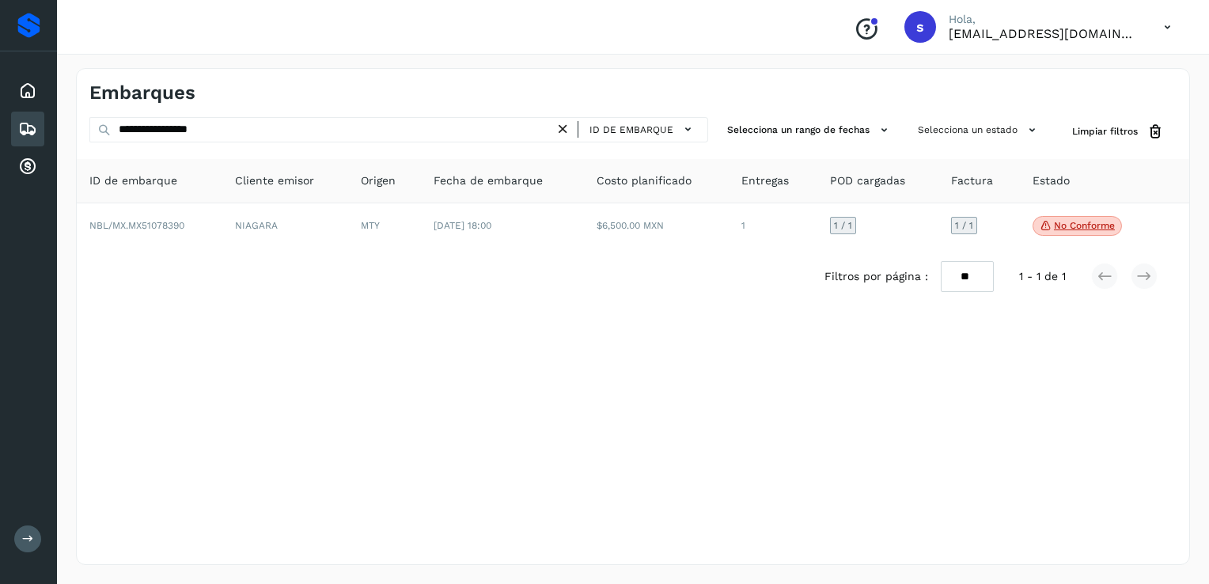
click at [562, 128] on icon at bounding box center [562, 129] width 17 height 17
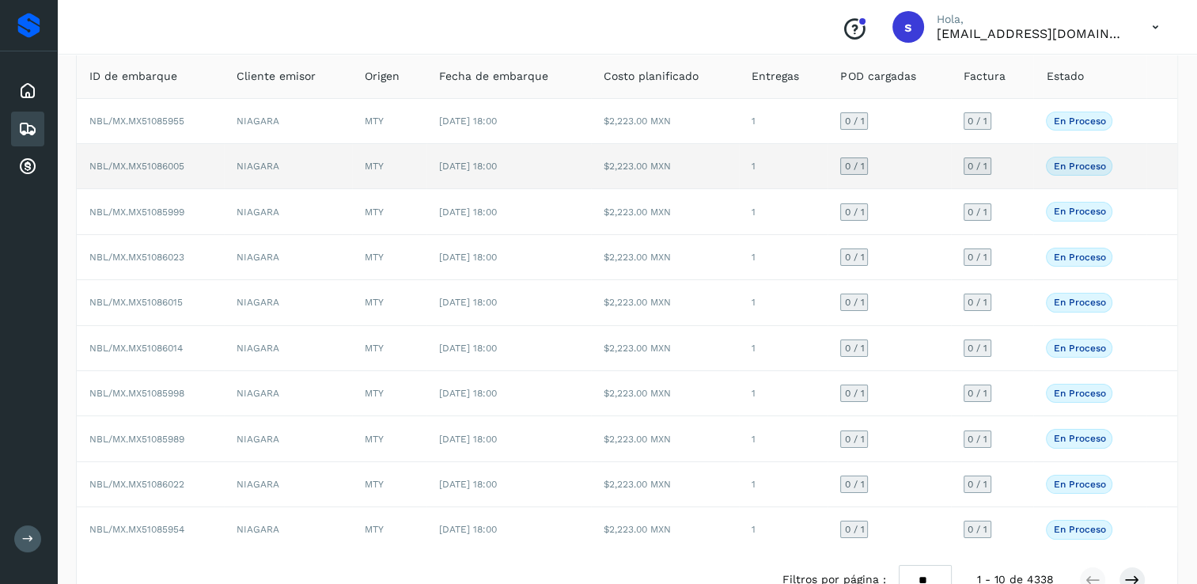
scroll to position [142, 0]
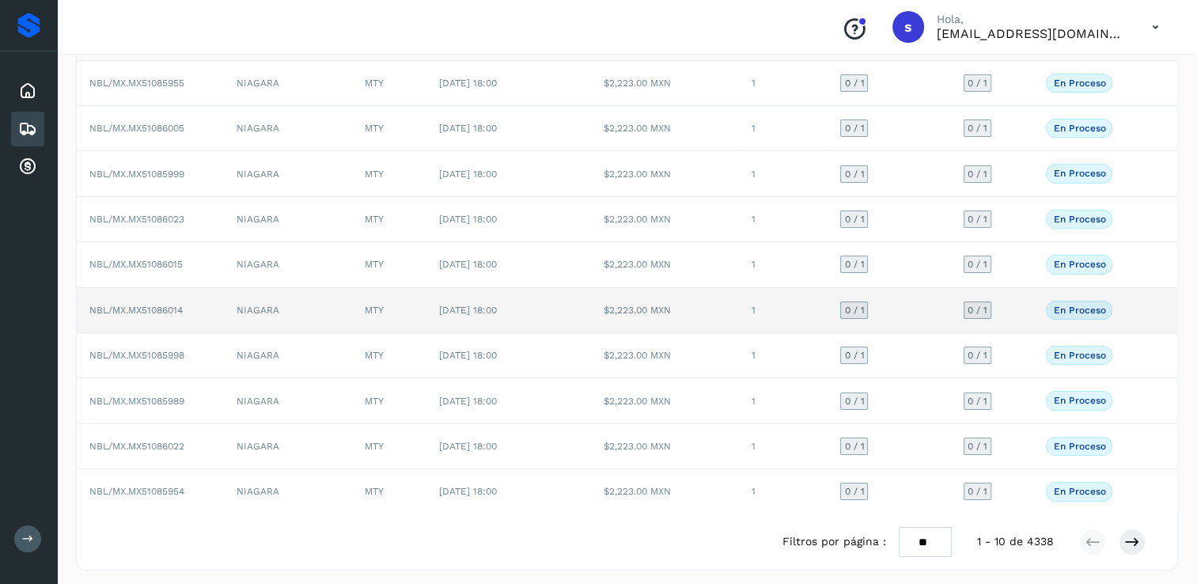
click at [331, 302] on td "NIAGARA" at bounding box center [288, 310] width 128 height 45
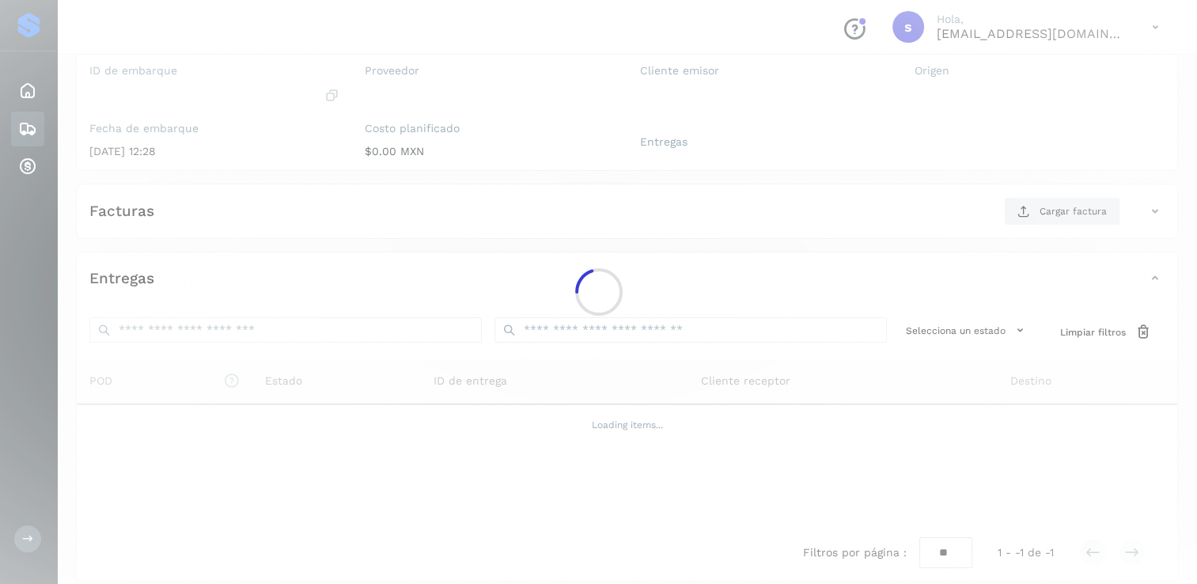
click at [331, 302] on div at bounding box center [598, 292] width 1197 height 584
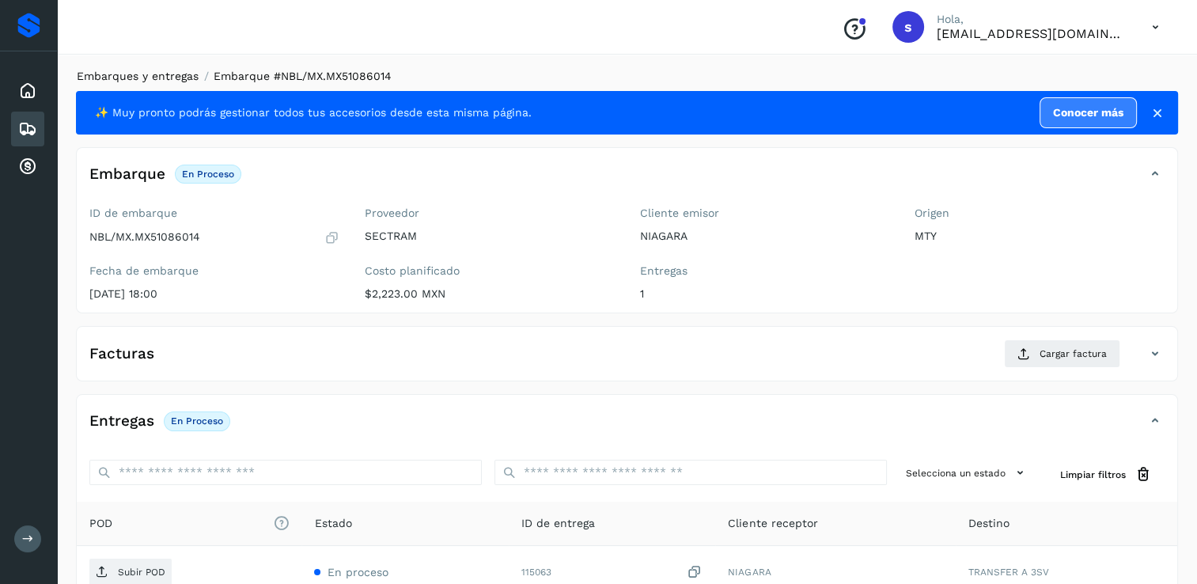
click at [153, 81] on link "Embarques y entregas" at bounding box center [138, 76] width 122 height 13
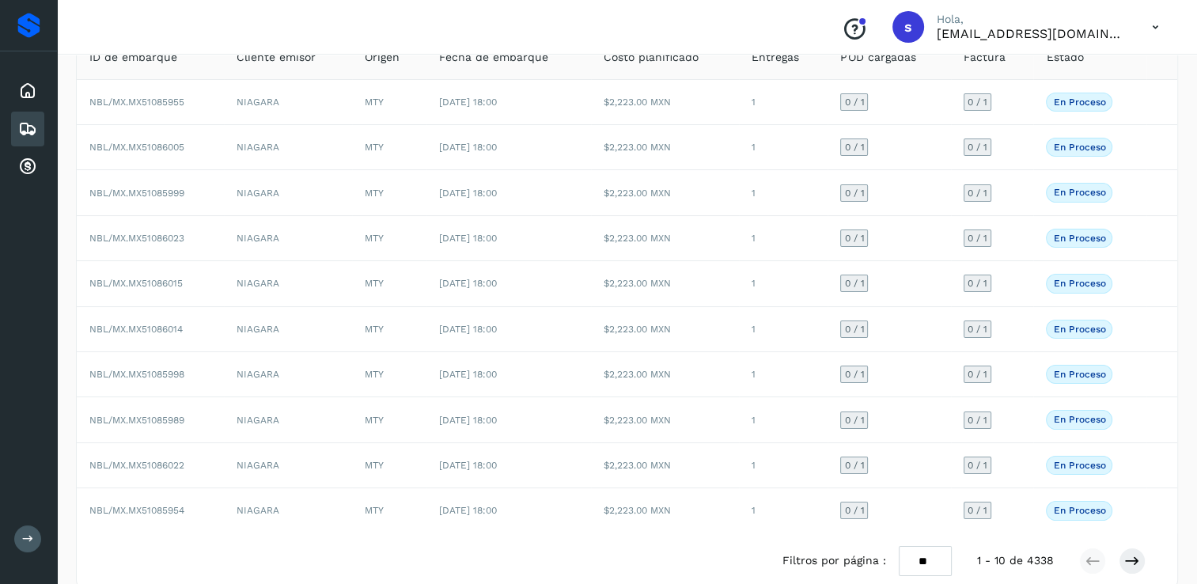
scroll to position [142, 0]
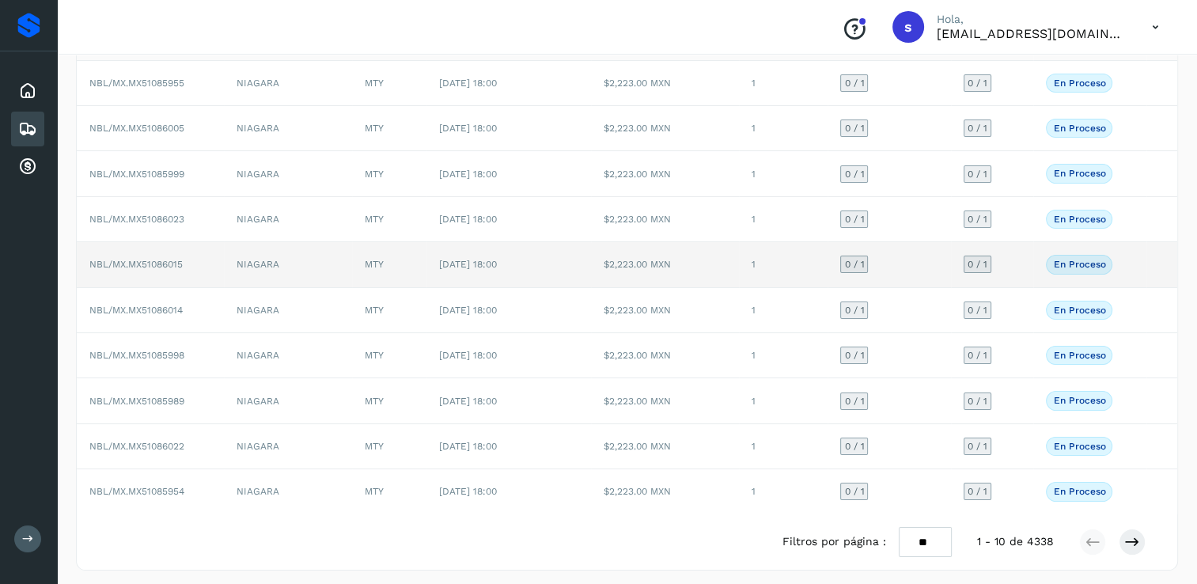
click at [335, 268] on td "NIAGARA" at bounding box center [288, 264] width 128 height 45
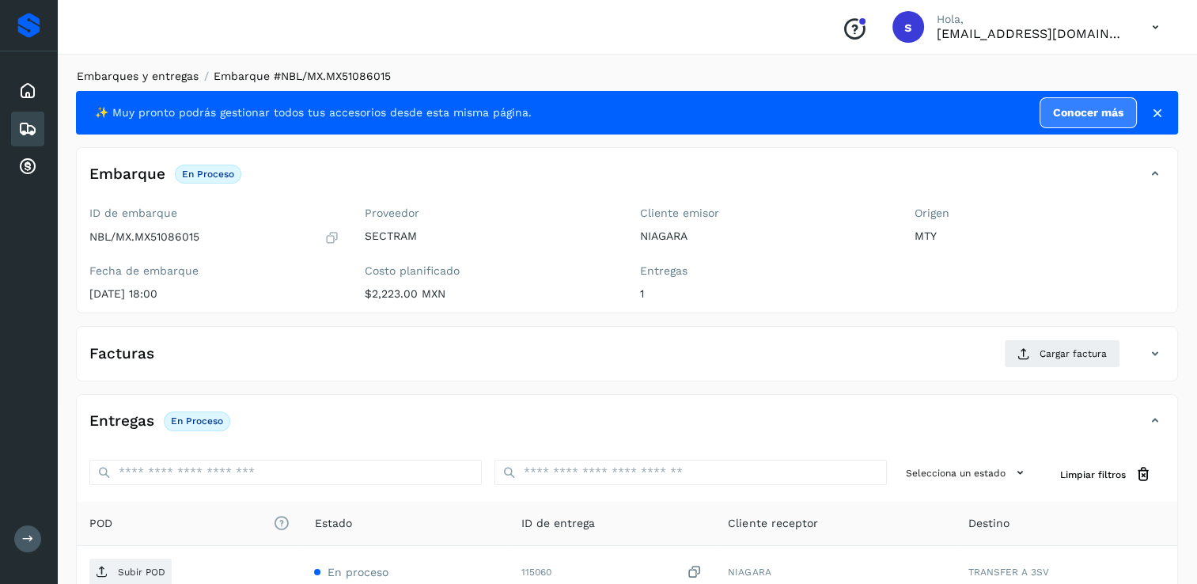
click at [147, 77] on link "Embarques y entregas" at bounding box center [138, 76] width 122 height 13
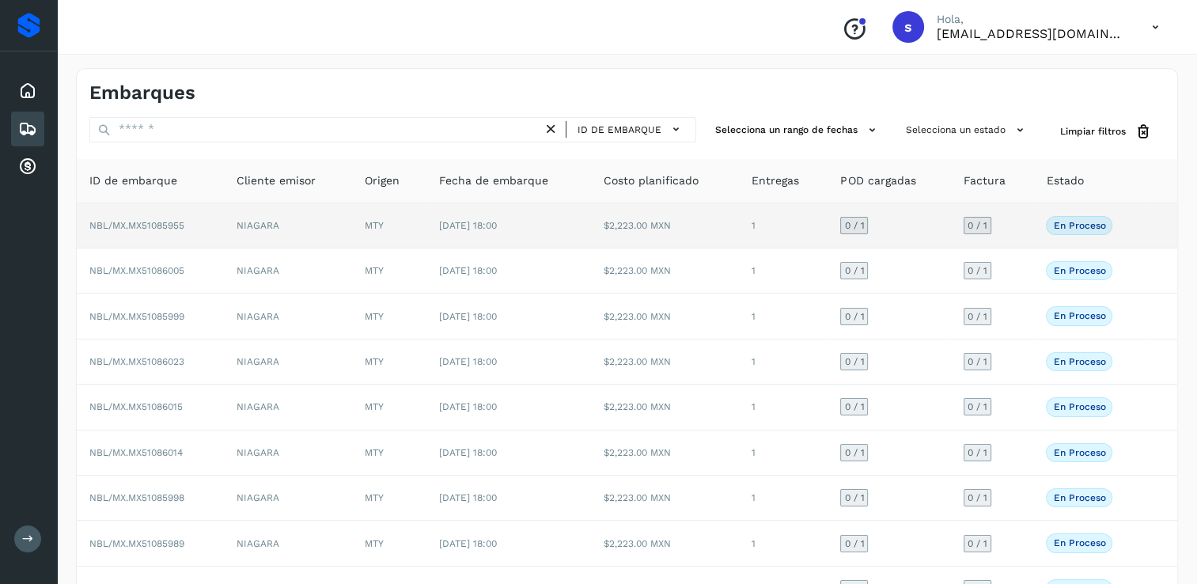
click at [327, 235] on td "NIAGARA" at bounding box center [288, 225] width 128 height 45
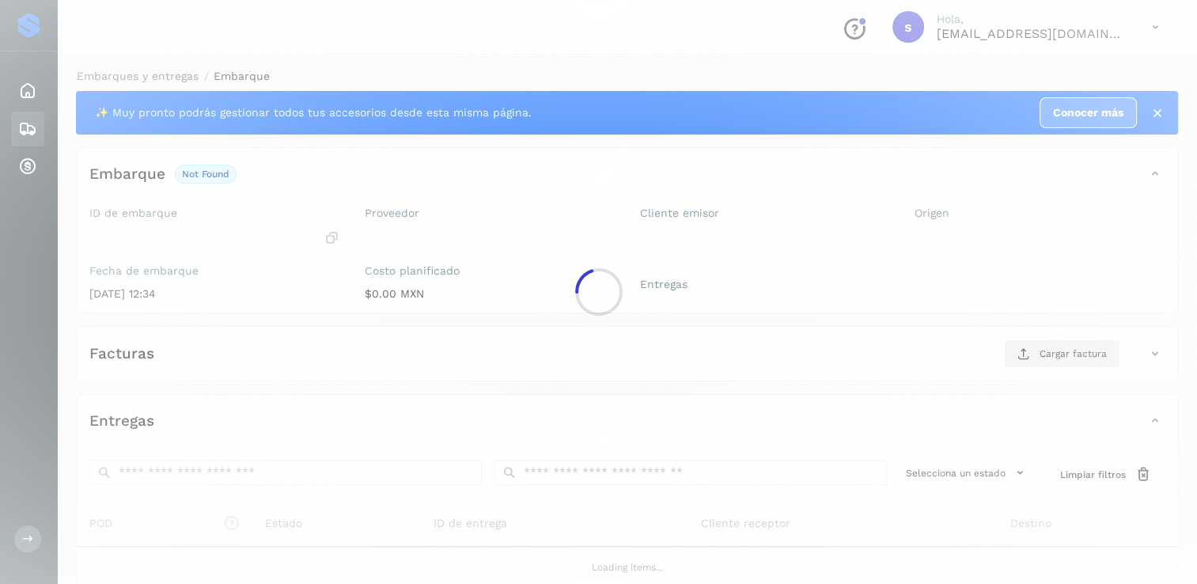
click at [327, 235] on div at bounding box center [598, 292] width 1197 height 584
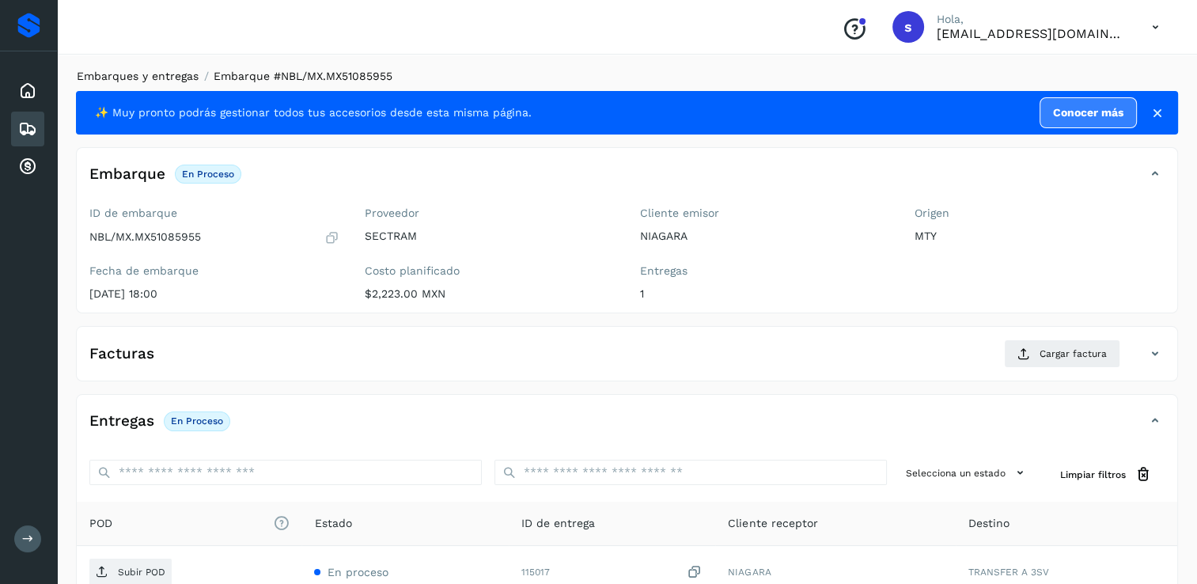
click at [156, 74] on link "Embarques y entregas" at bounding box center [138, 76] width 122 height 13
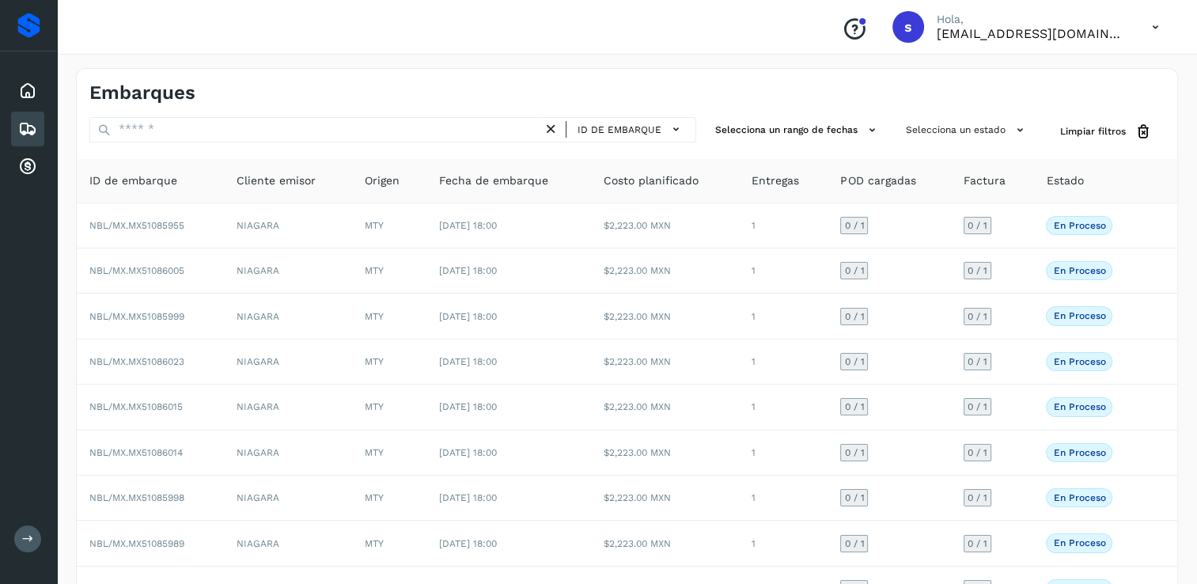
click at [547, 128] on icon at bounding box center [551, 129] width 17 height 17
click at [554, 130] on icon at bounding box center [551, 129] width 17 height 17
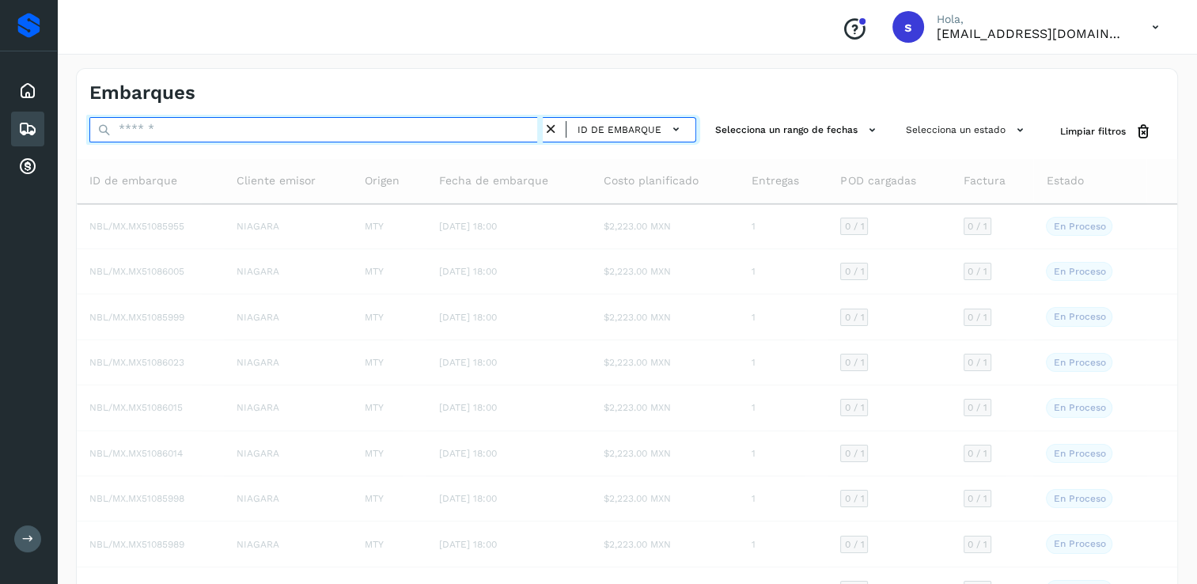
click at [382, 131] on input "text" at bounding box center [315, 129] width 453 height 25
paste input "**********"
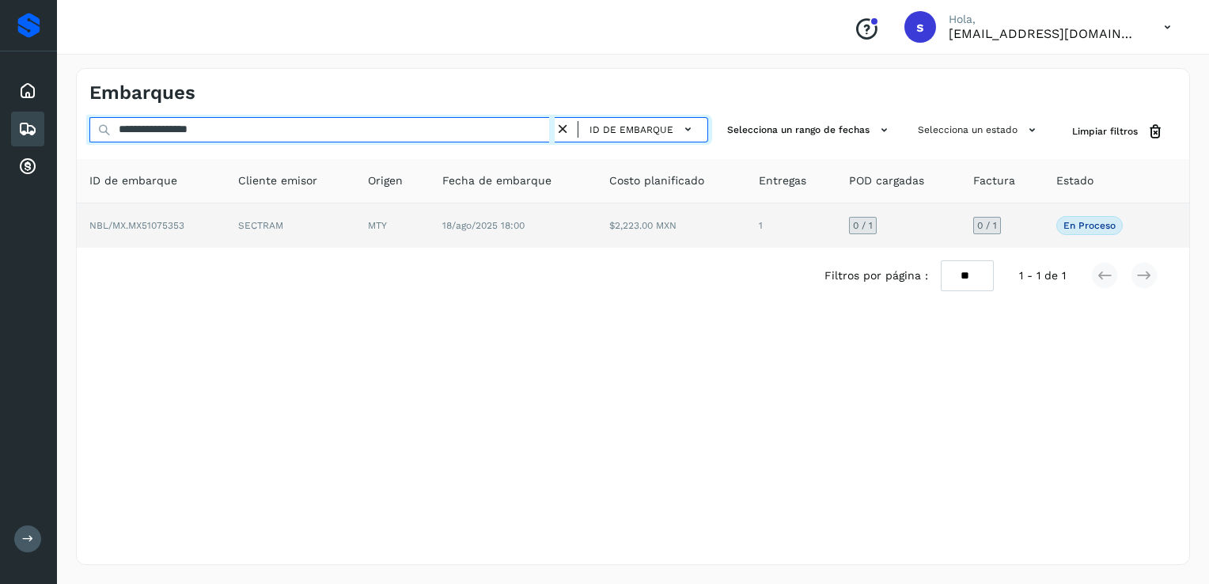
type input "**********"
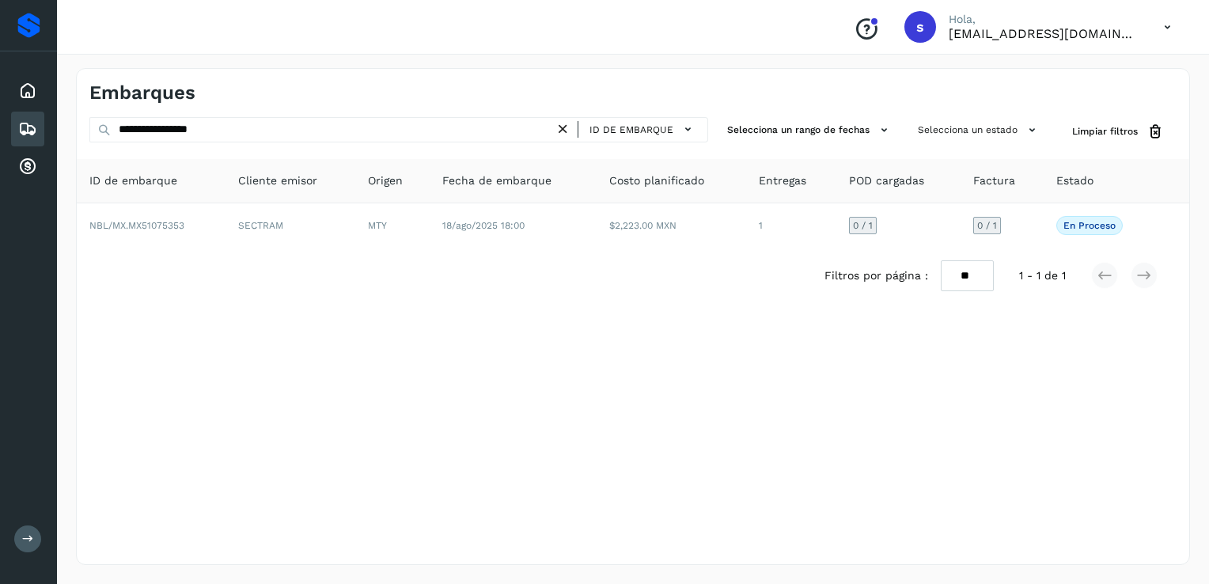
click at [562, 130] on icon at bounding box center [562, 129] width 17 height 17
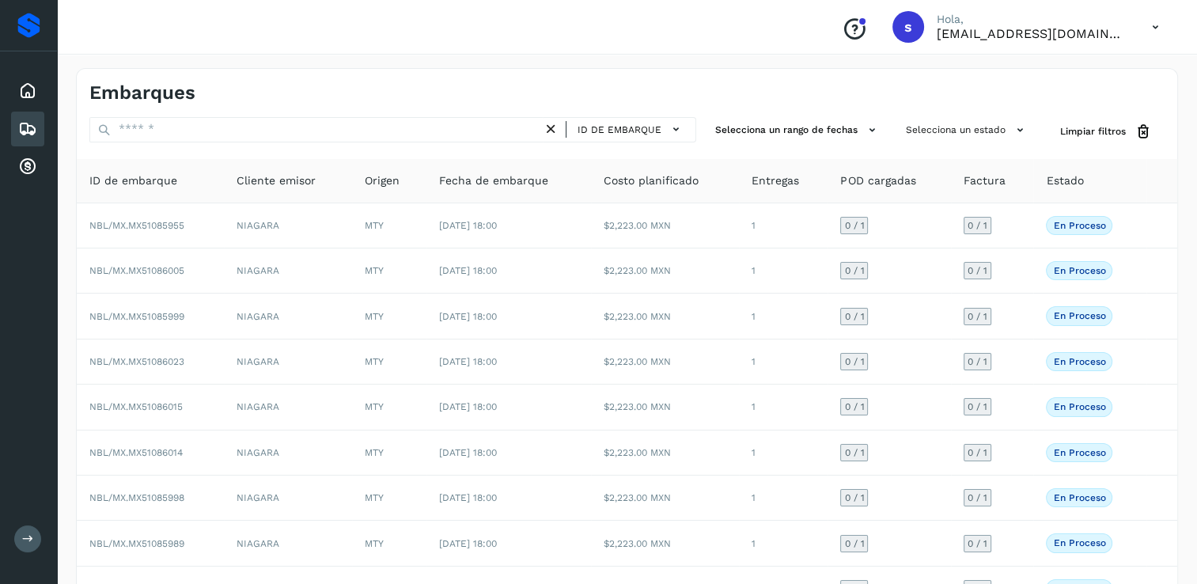
click at [553, 133] on icon at bounding box center [551, 129] width 17 height 17
click at [550, 134] on icon at bounding box center [551, 129] width 17 height 17
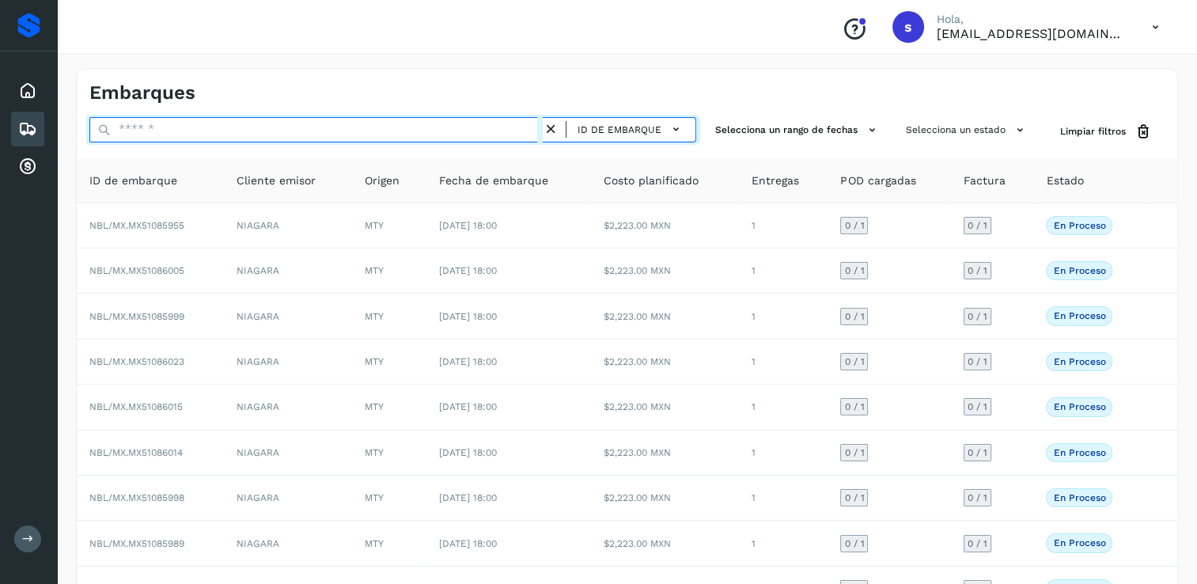
click at [505, 138] on input "text" at bounding box center [315, 129] width 453 height 25
paste input "**********"
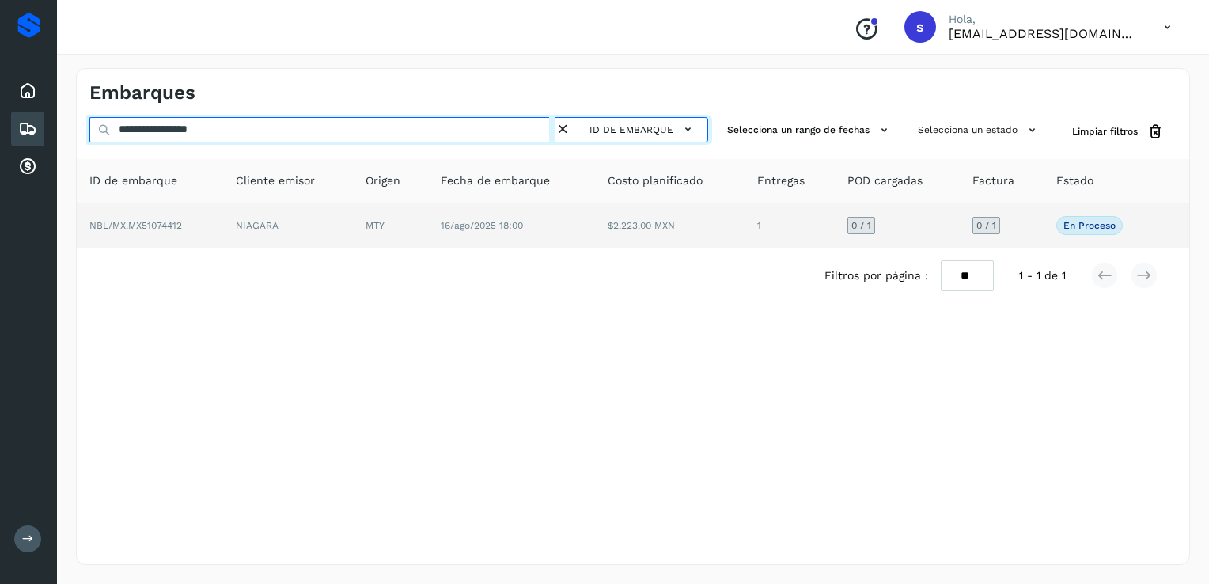
type input "**********"
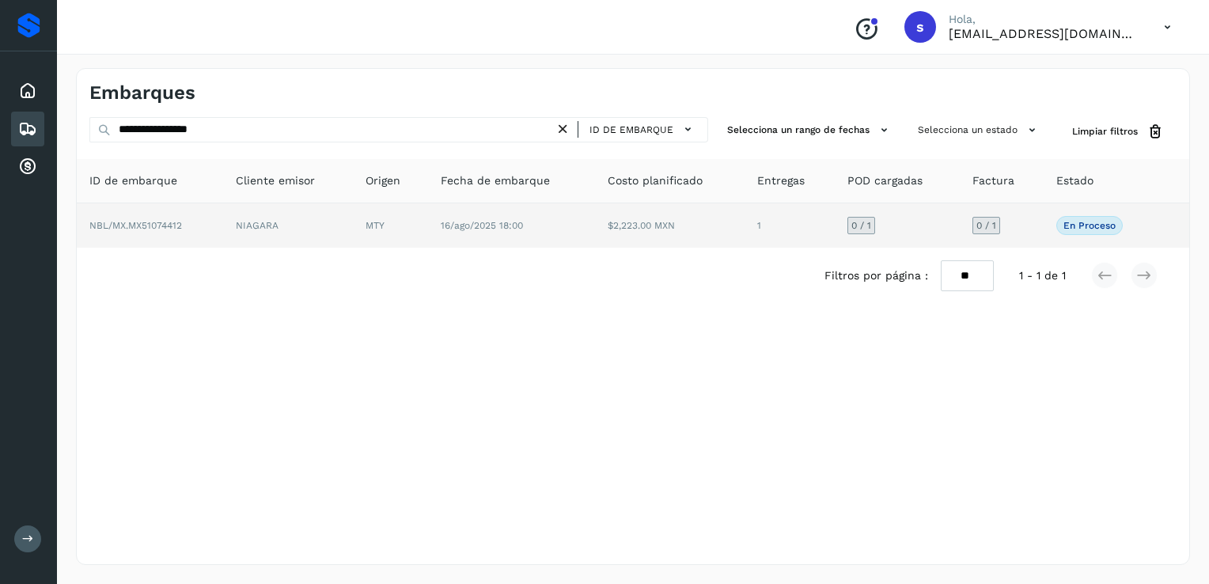
click at [289, 221] on td "NIAGARA" at bounding box center [288, 225] width 130 height 44
drag, startPoint x: 289, startPoint y: 221, endPoint x: 383, endPoint y: 229, distance: 94.5
click at [289, 220] on td "NIAGARA" at bounding box center [288, 225] width 130 height 44
